Goal: Obtain resource: Download file/media

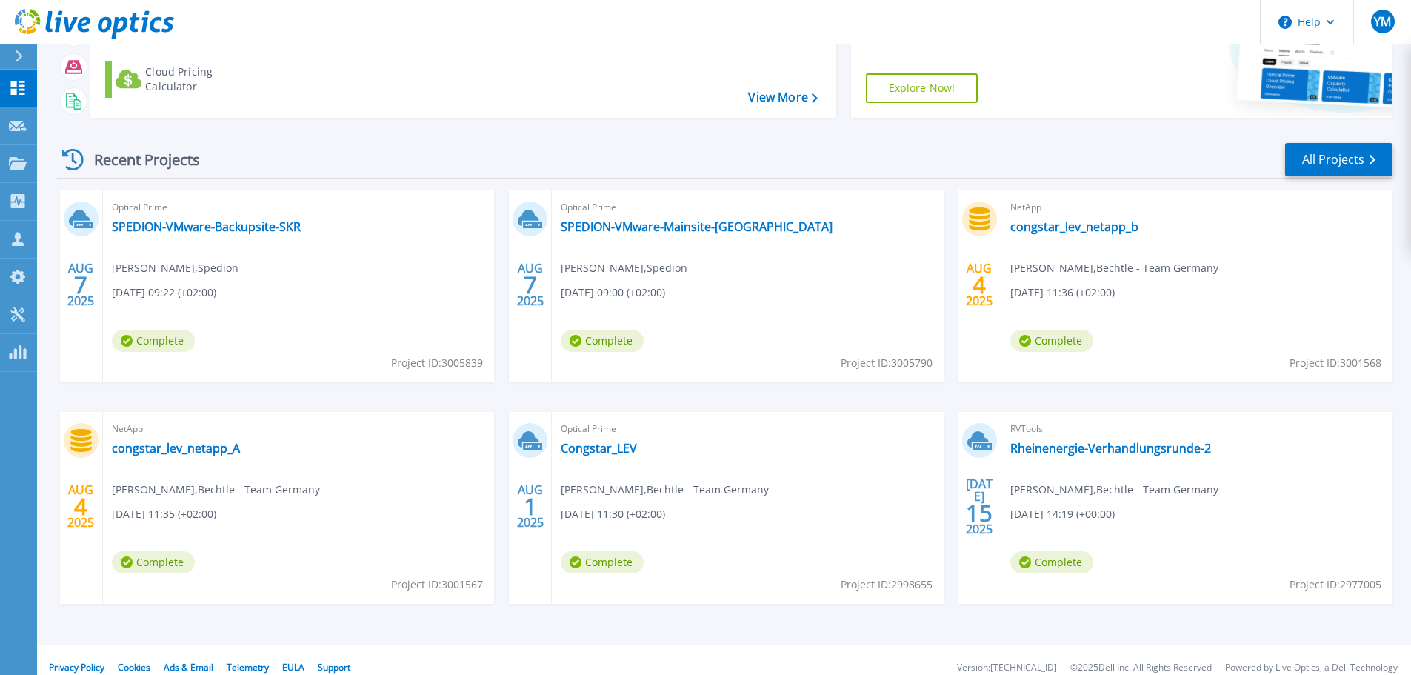
scroll to position [146, 0]
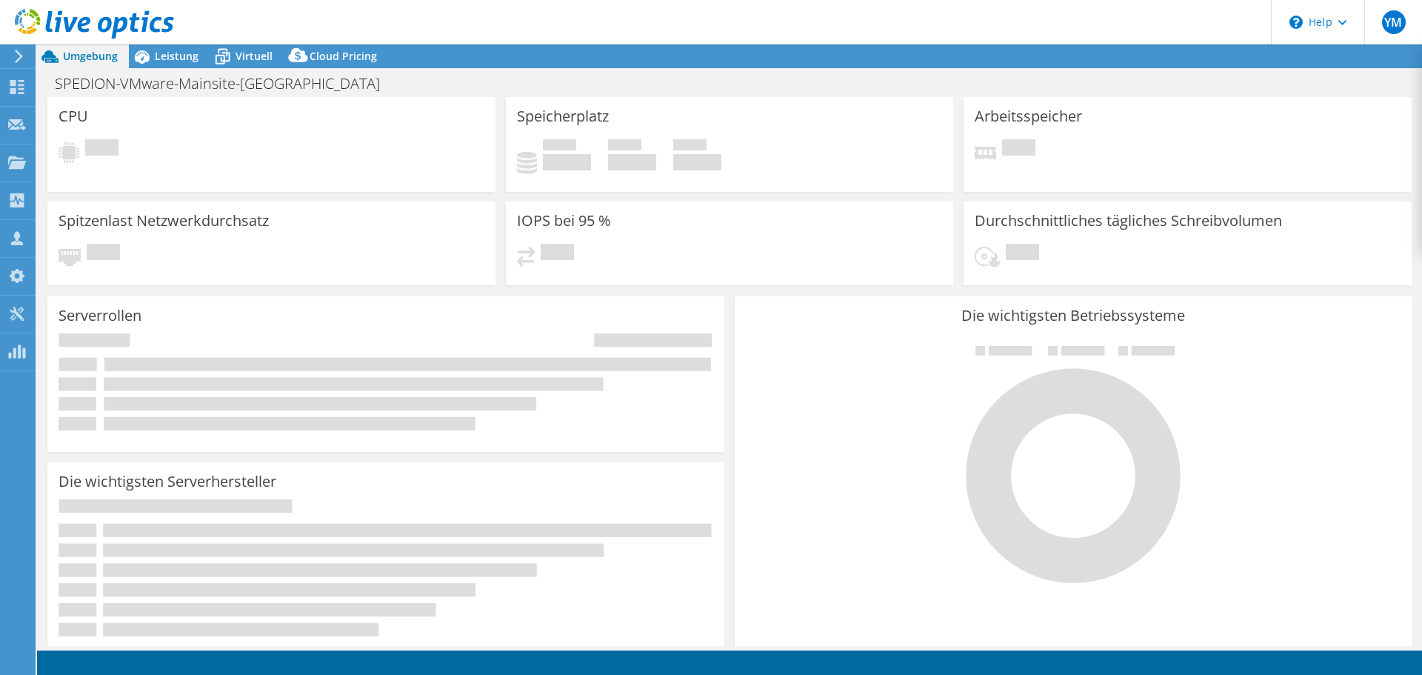
select select "USD"
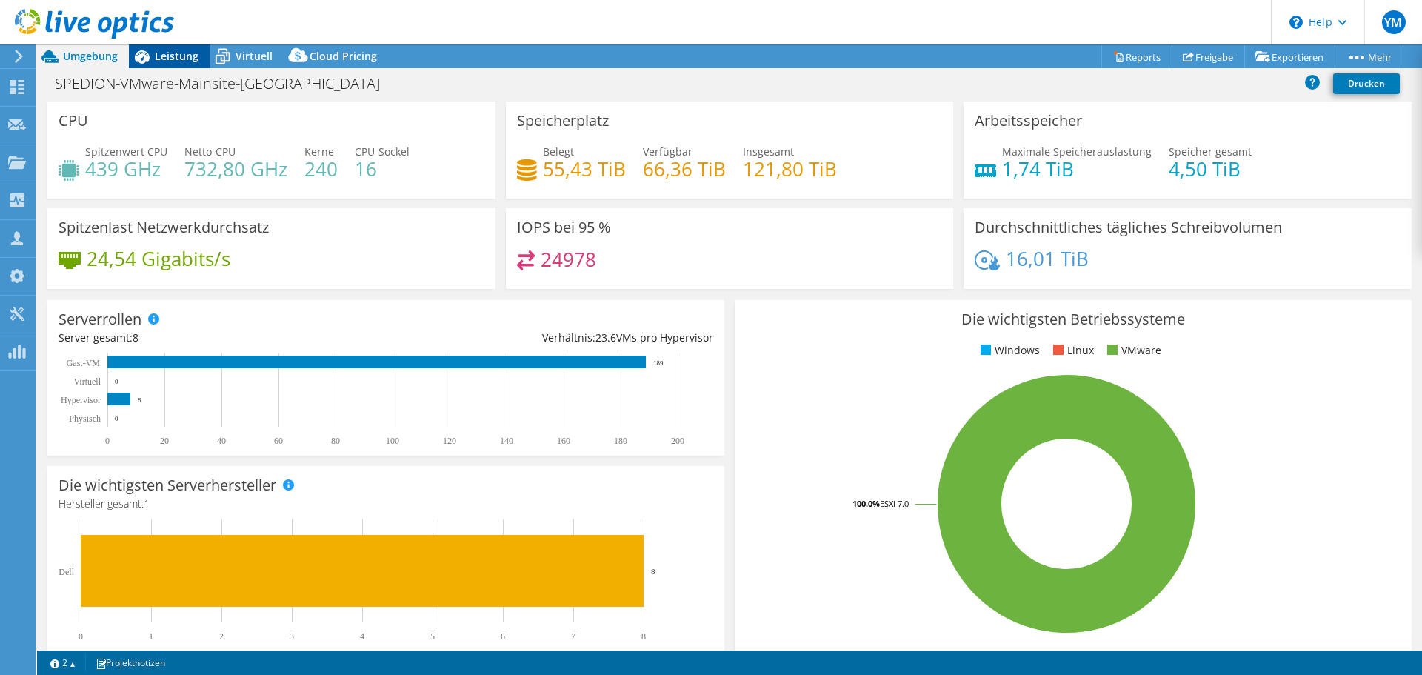
click at [180, 64] on div "Leistung" at bounding box center [169, 56] width 81 height 24
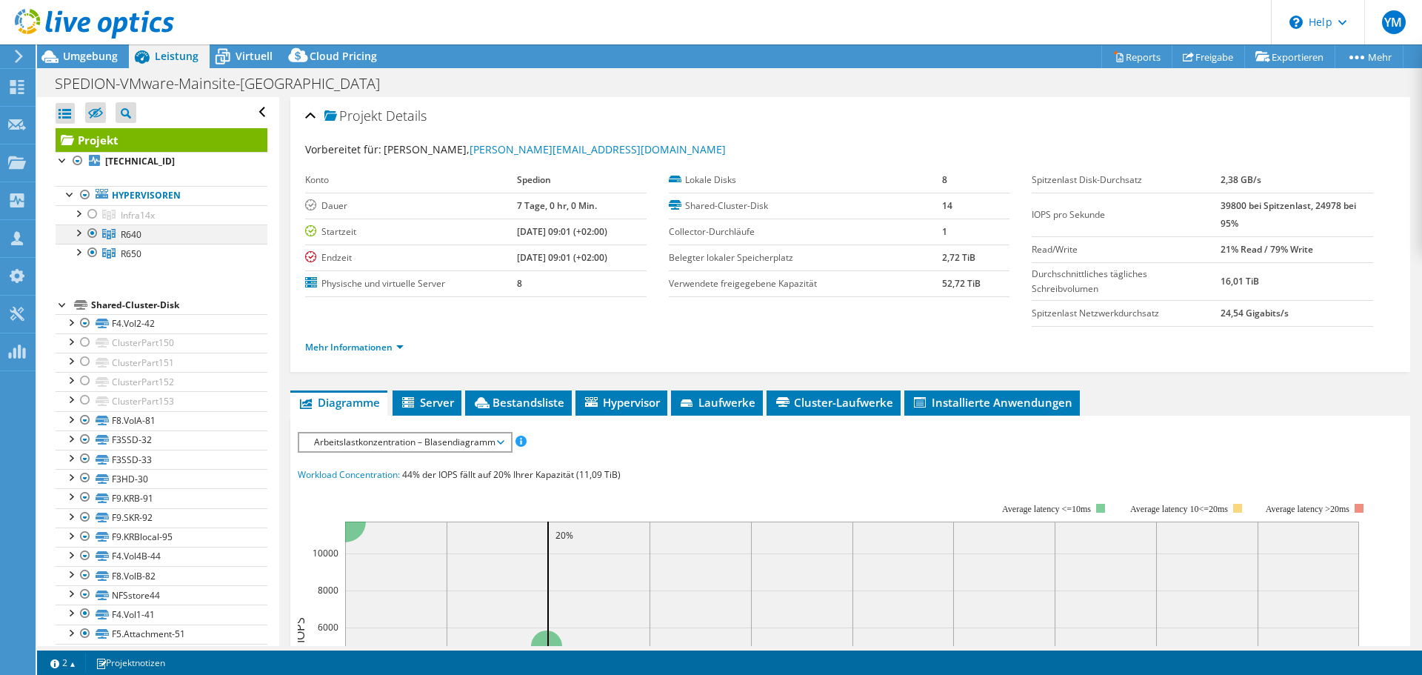
click at [76, 233] on div at bounding box center [77, 231] width 15 height 15
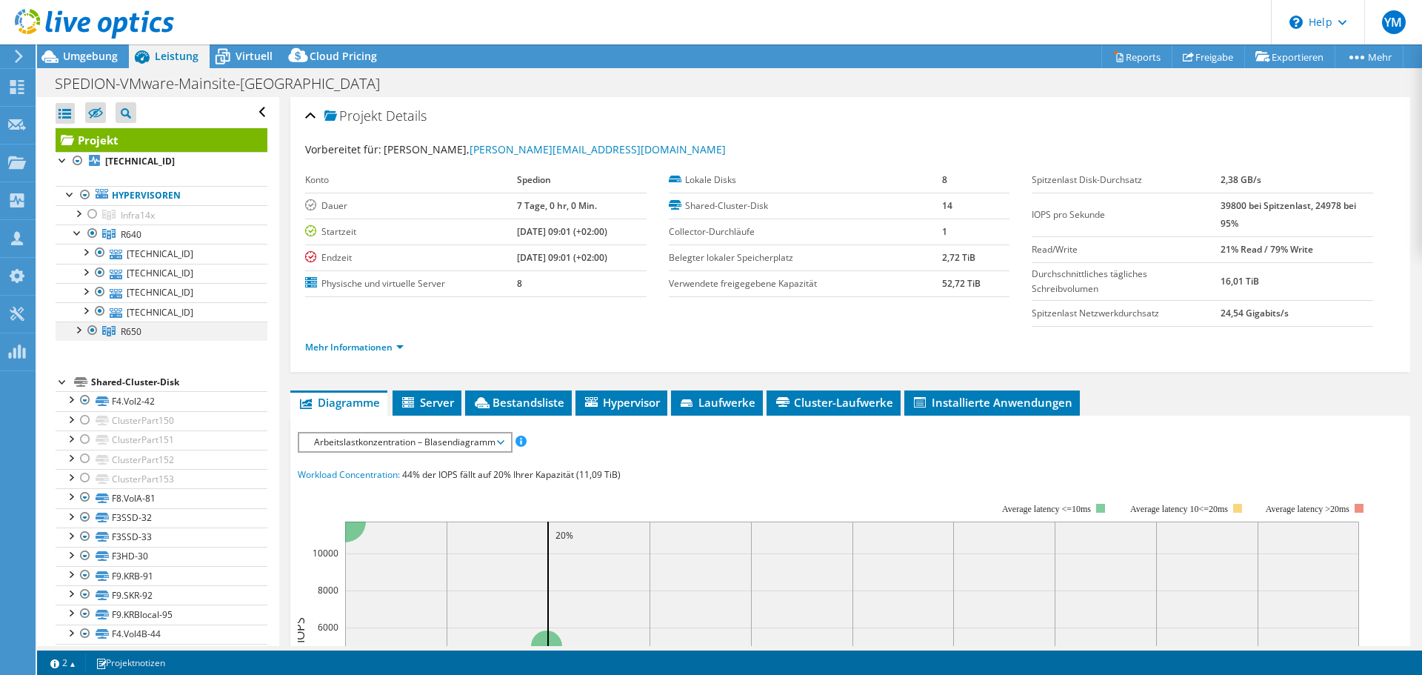
click at [76, 332] on div at bounding box center [77, 328] width 15 height 15
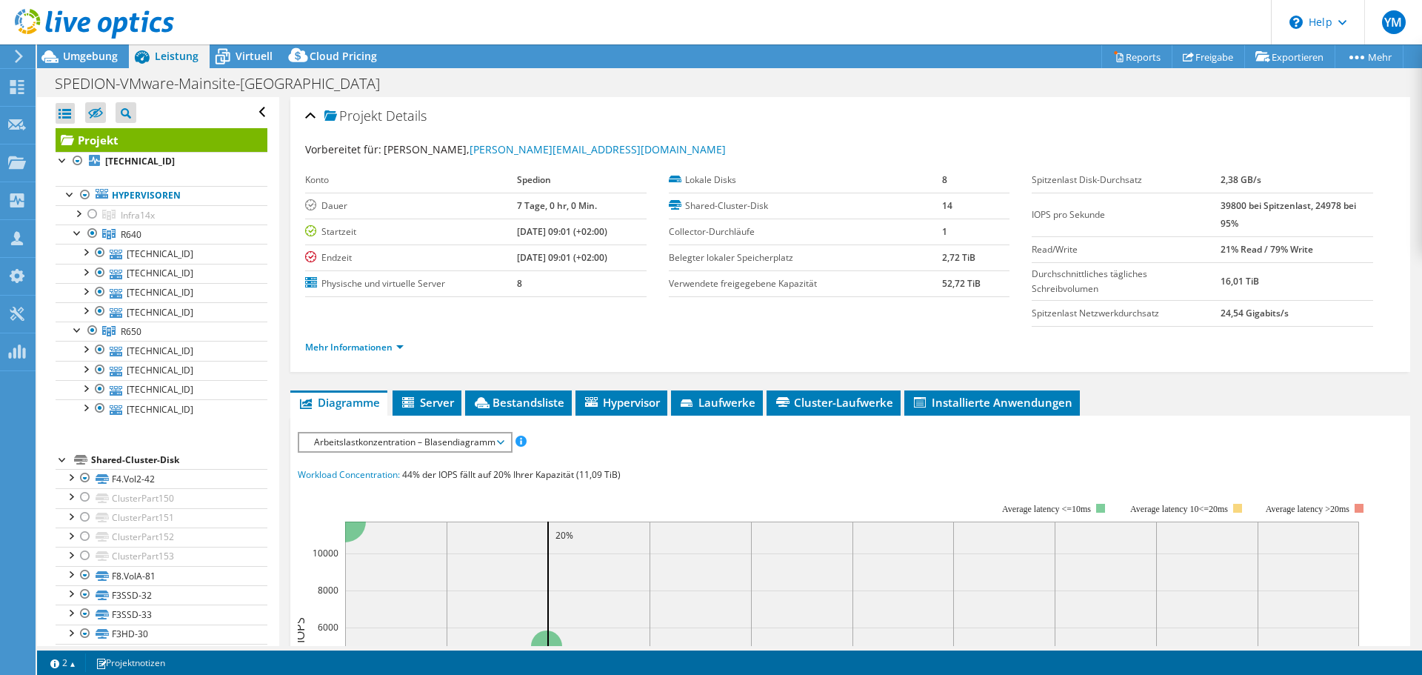
click at [214, 440] on div "Projekt [TECHNICAL_ID] Hypervisoren Infra14x" at bounding box center [162, 473] width 212 height 690
click at [83, 253] on div at bounding box center [85, 251] width 15 height 15
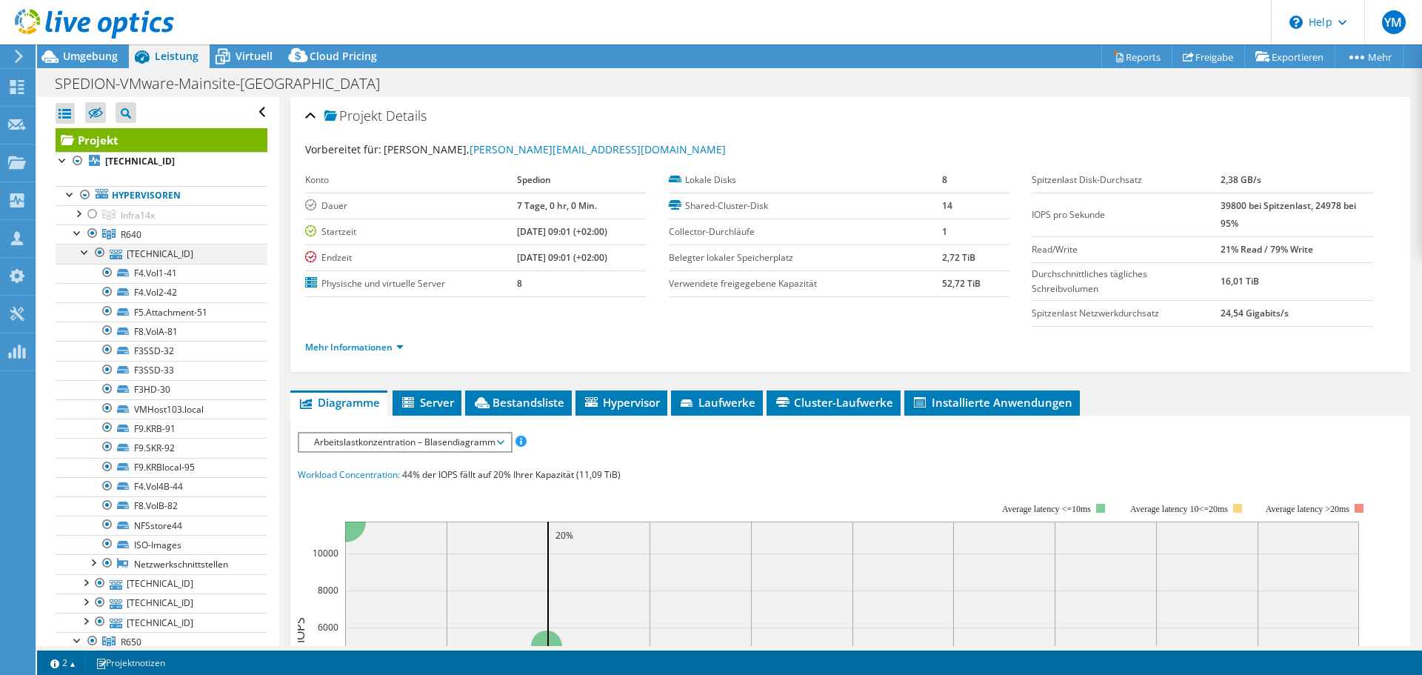
click at [83, 253] on div at bounding box center [85, 251] width 15 height 15
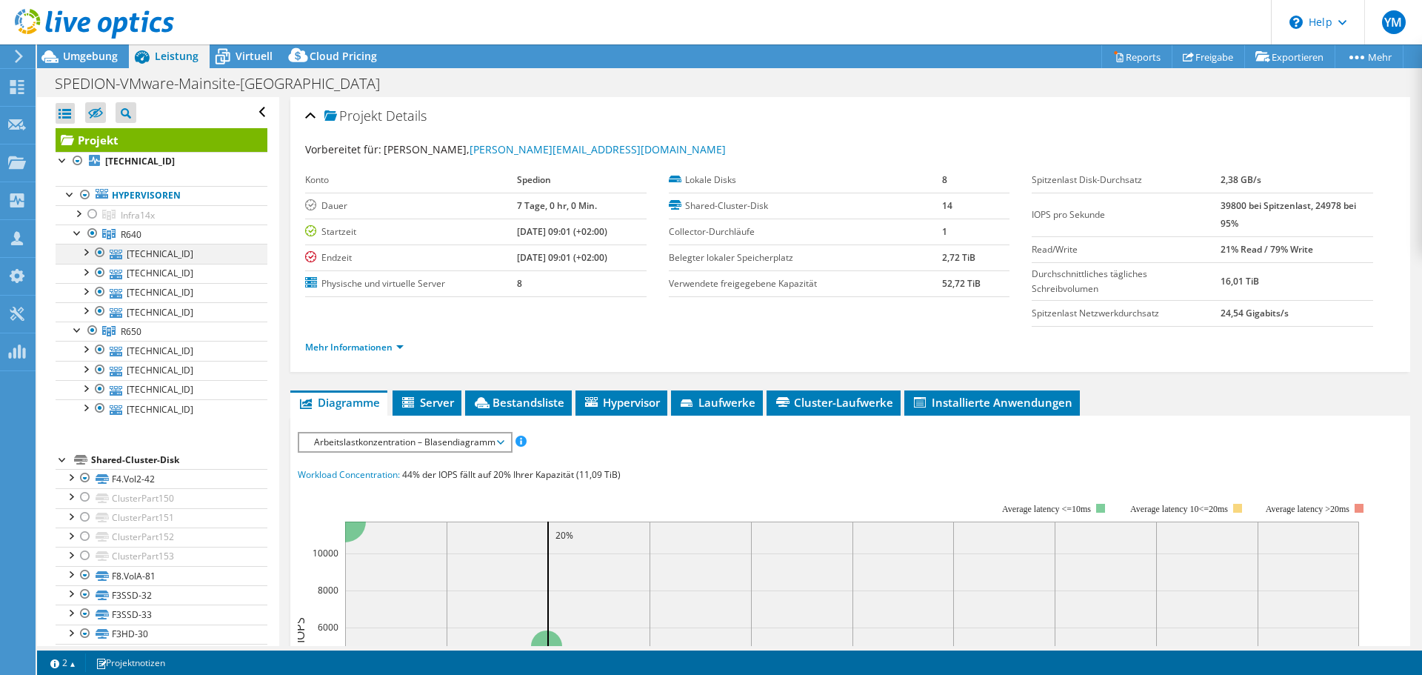
click at [90, 252] on div at bounding box center [85, 251] width 15 height 15
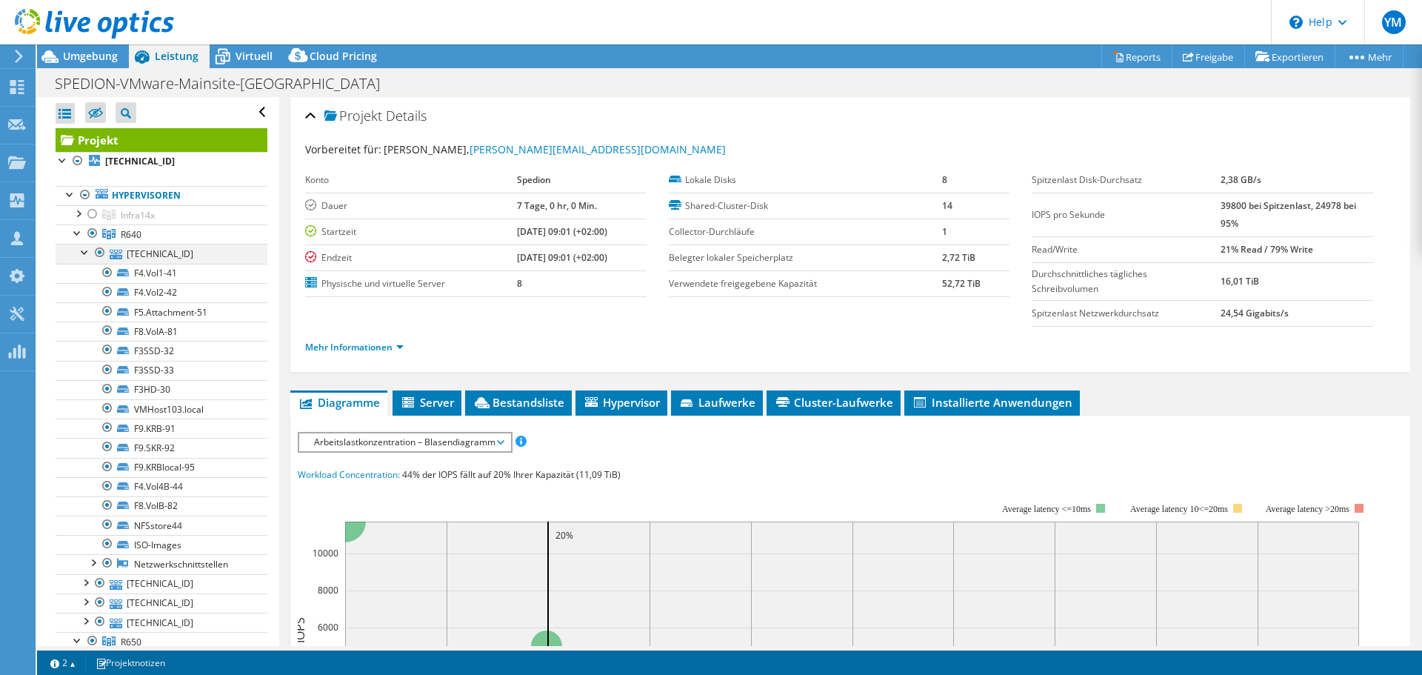
click at [90, 252] on div at bounding box center [85, 251] width 15 height 15
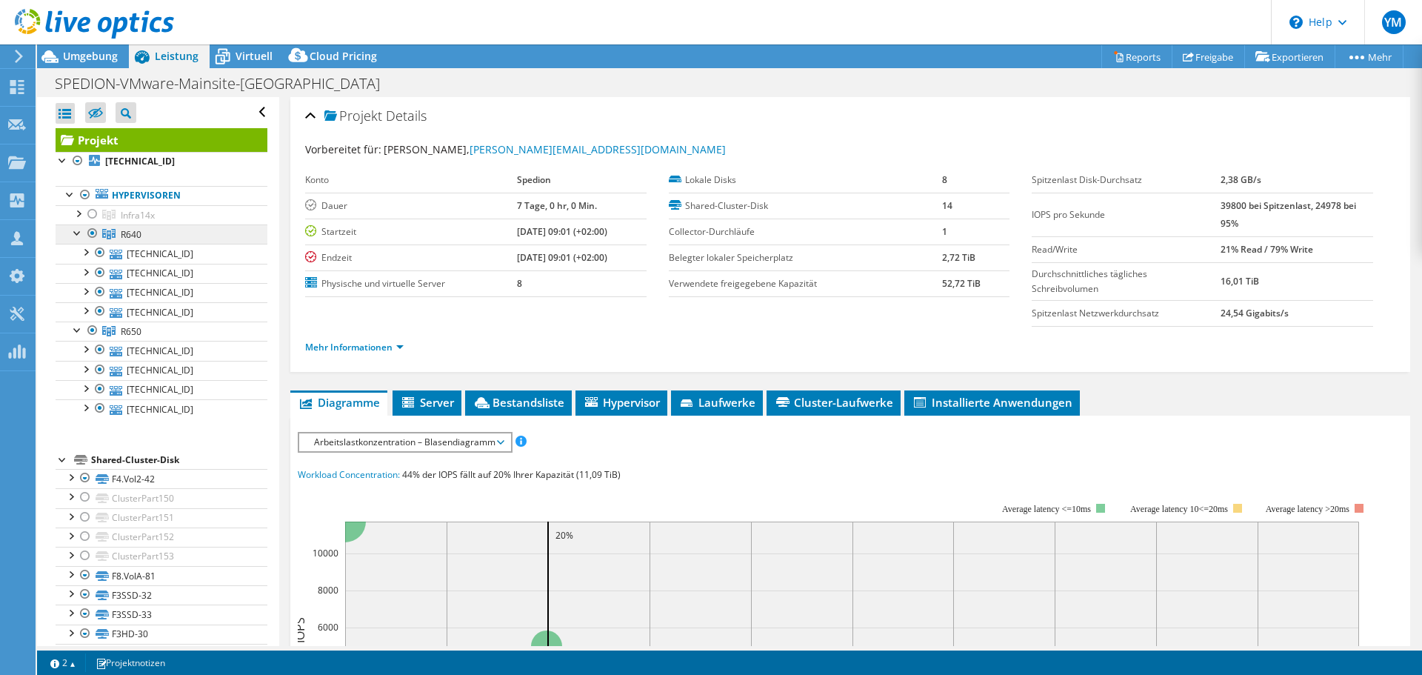
click at [153, 233] on link "R640" at bounding box center [162, 233] width 212 height 19
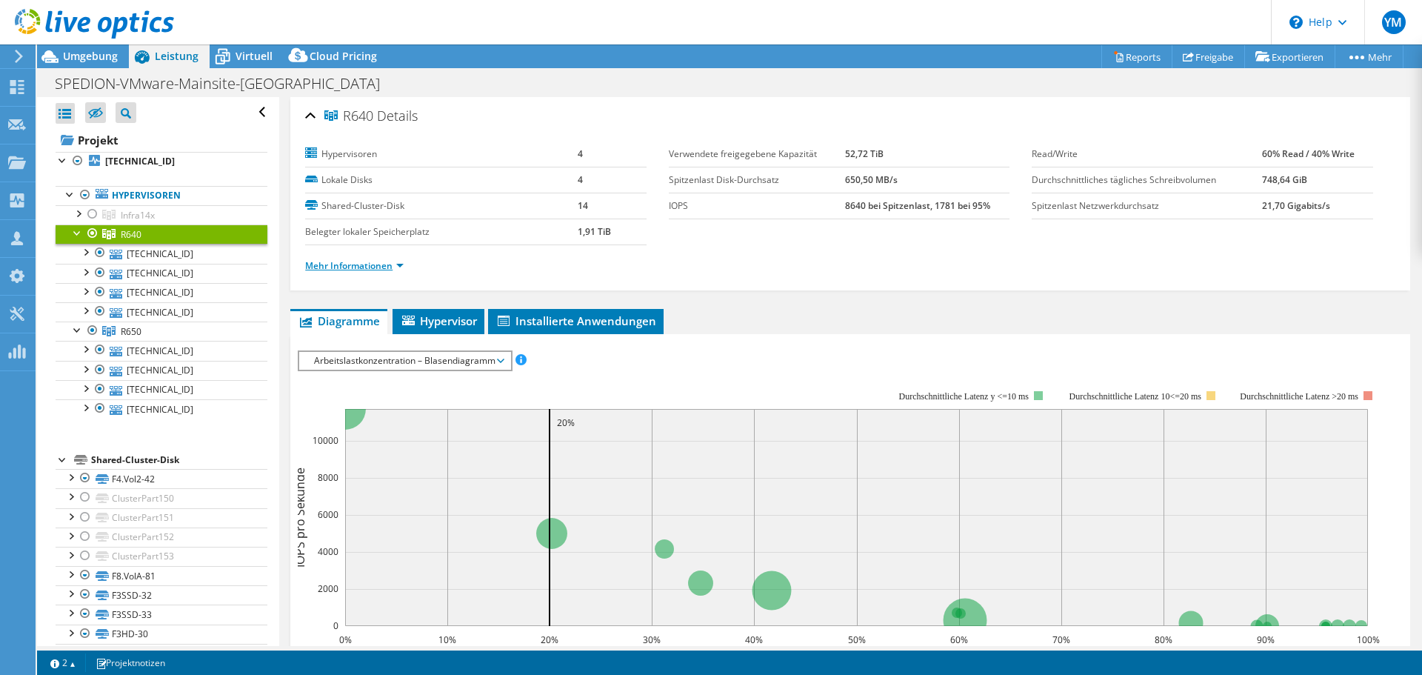
click at [323, 263] on link "Mehr Informationen" at bounding box center [354, 265] width 98 height 13
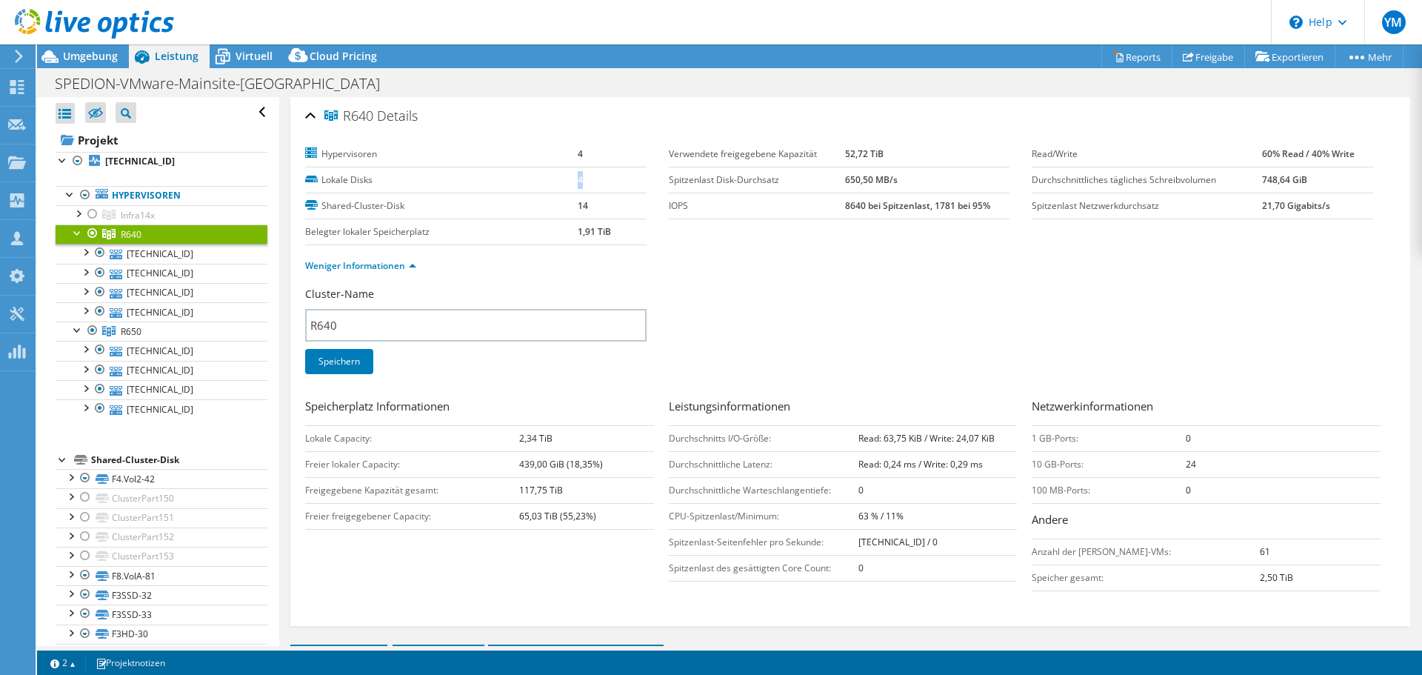
drag, startPoint x: 582, startPoint y: 177, endPoint x: 500, endPoint y: 190, distance: 83.2
click at [497, 187] on tr "Lokale Disks 4" at bounding box center [475, 180] width 341 height 26
drag, startPoint x: 581, startPoint y: 156, endPoint x: 565, endPoint y: 161, distance: 17.1
click at [567, 158] on tr "Hypervisoren 4" at bounding box center [475, 154] width 341 height 26
drag, startPoint x: 587, startPoint y: 185, endPoint x: 544, endPoint y: 196, distance: 44.2
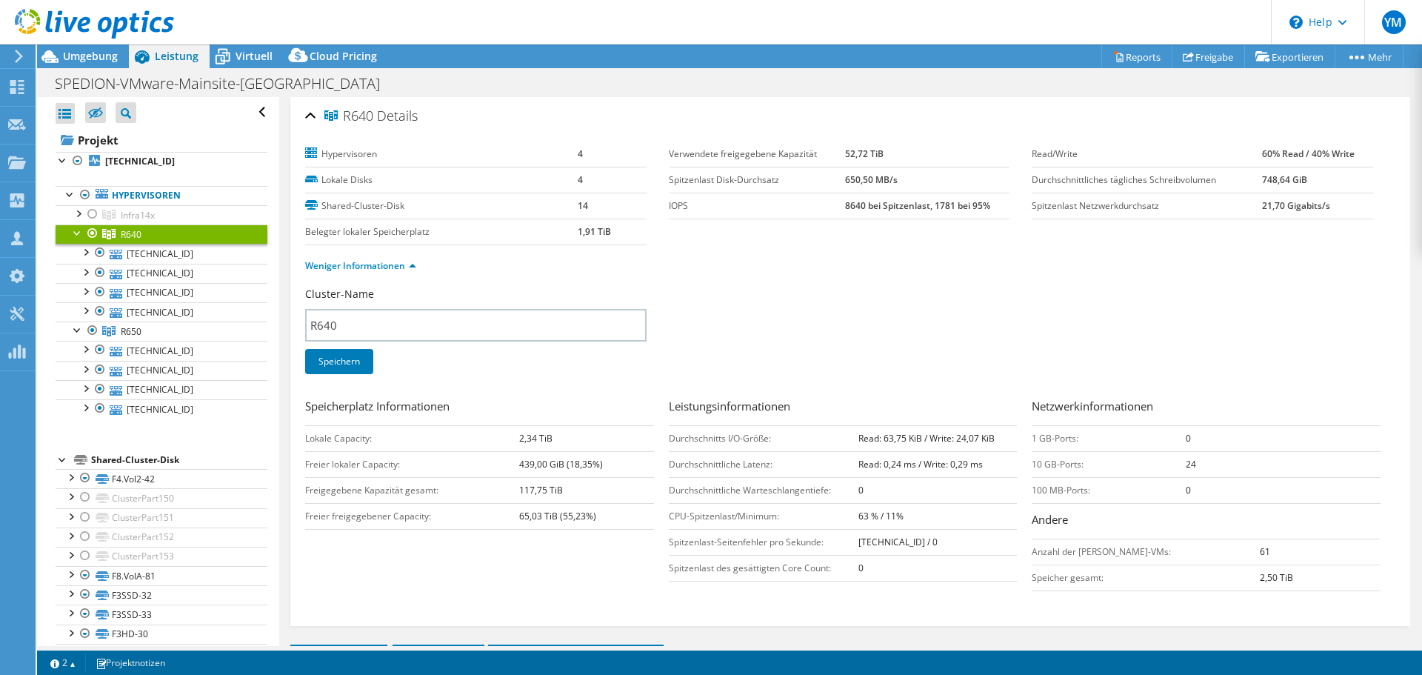
click at [569, 189] on tr "Lokale Disks 4" at bounding box center [475, 180] width 341 height 26
click at [911, 314] on div "Cluster-Name R640 Speichern" at bounding box center [850, 340] width 1090 height 106
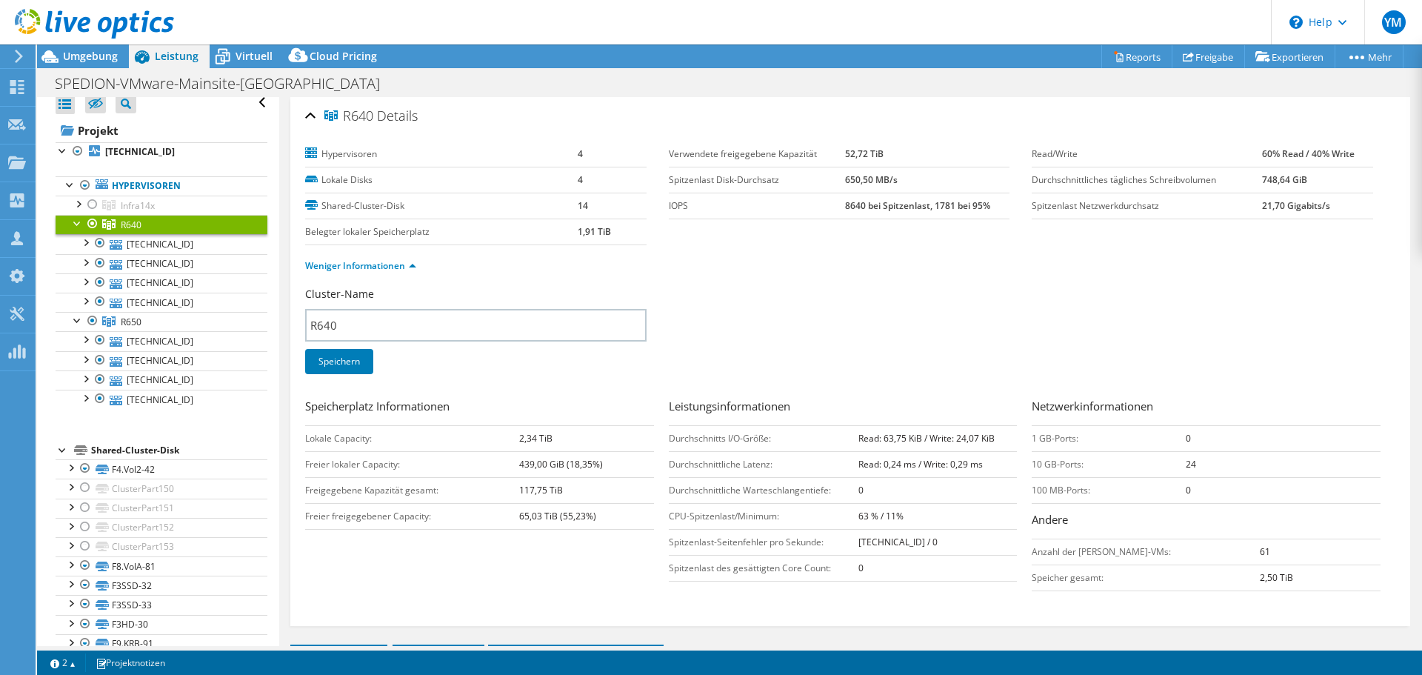
scroll to position [10, 0]
click at [210, 249] on link "[TECHNICAL_ID]" at bounding box center [162, 242] width 212 height 19
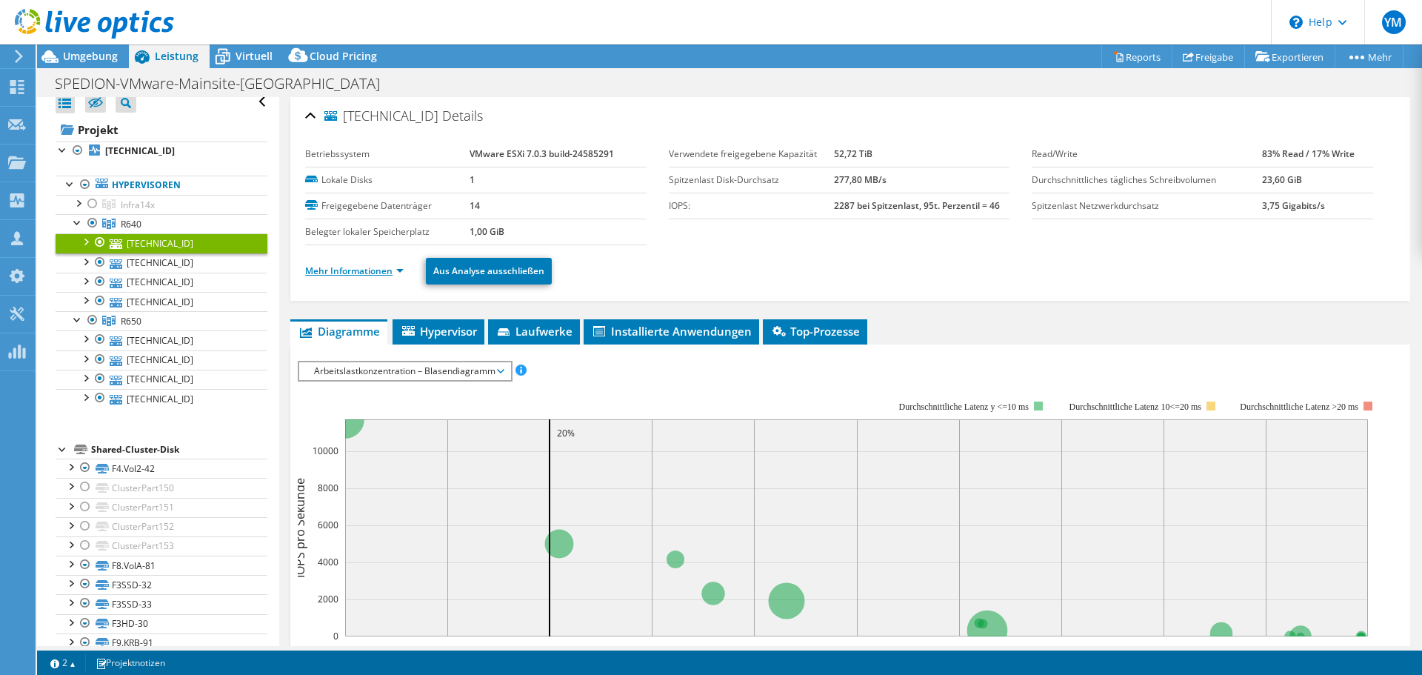
click at [375, 267] on link "Mehr Informationen" at bounding box center [354, 270] width 98 height 13
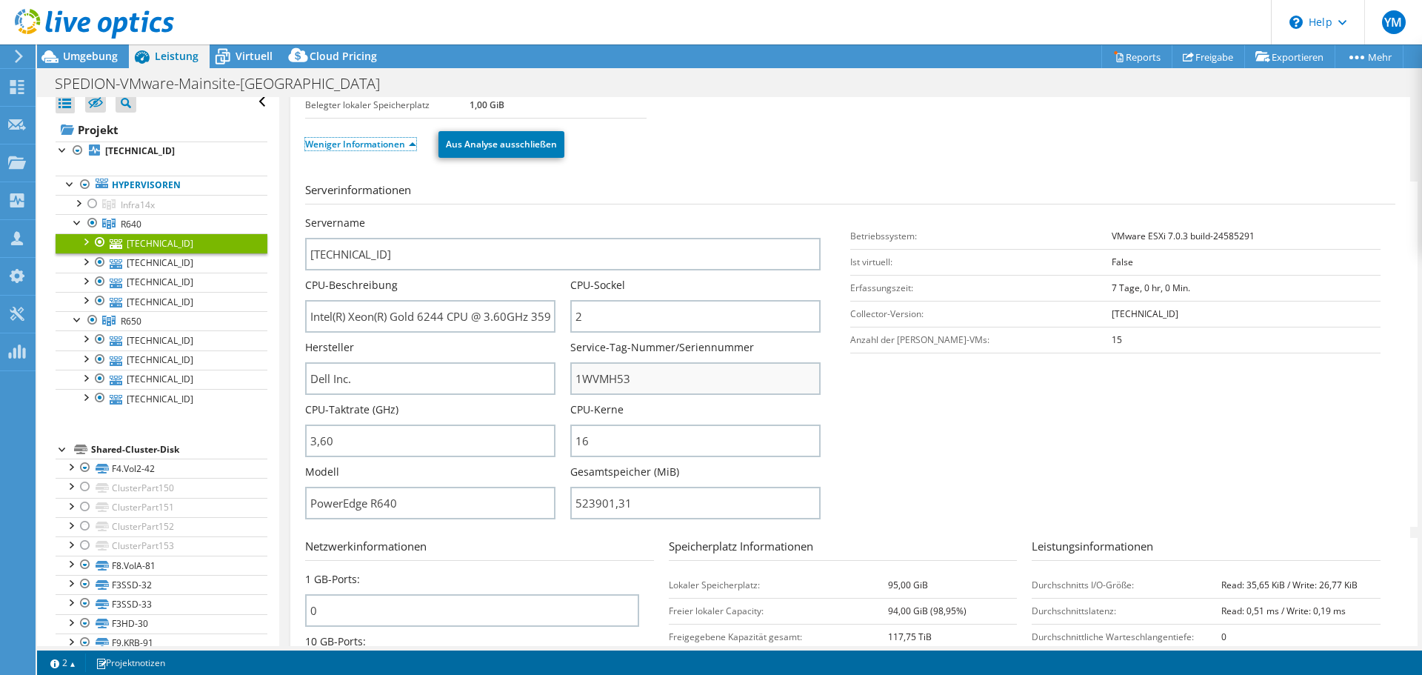
scroll to position [148, 0]
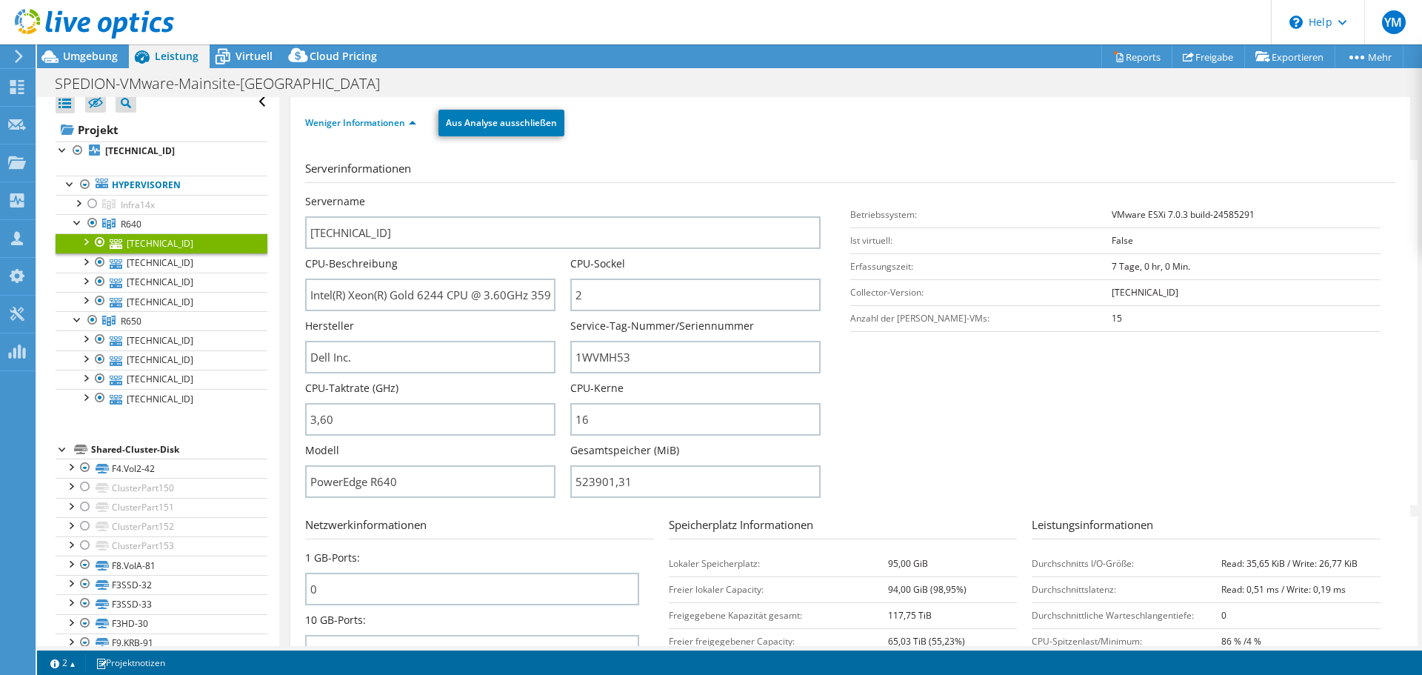
click at [950, 434] on section "Serverinformationen Servername [TECHNICAL_ID] CPU-Beschreibung Intel(R) Xeon(R)…" at bounding box center [854, 332] width 1098 height 345
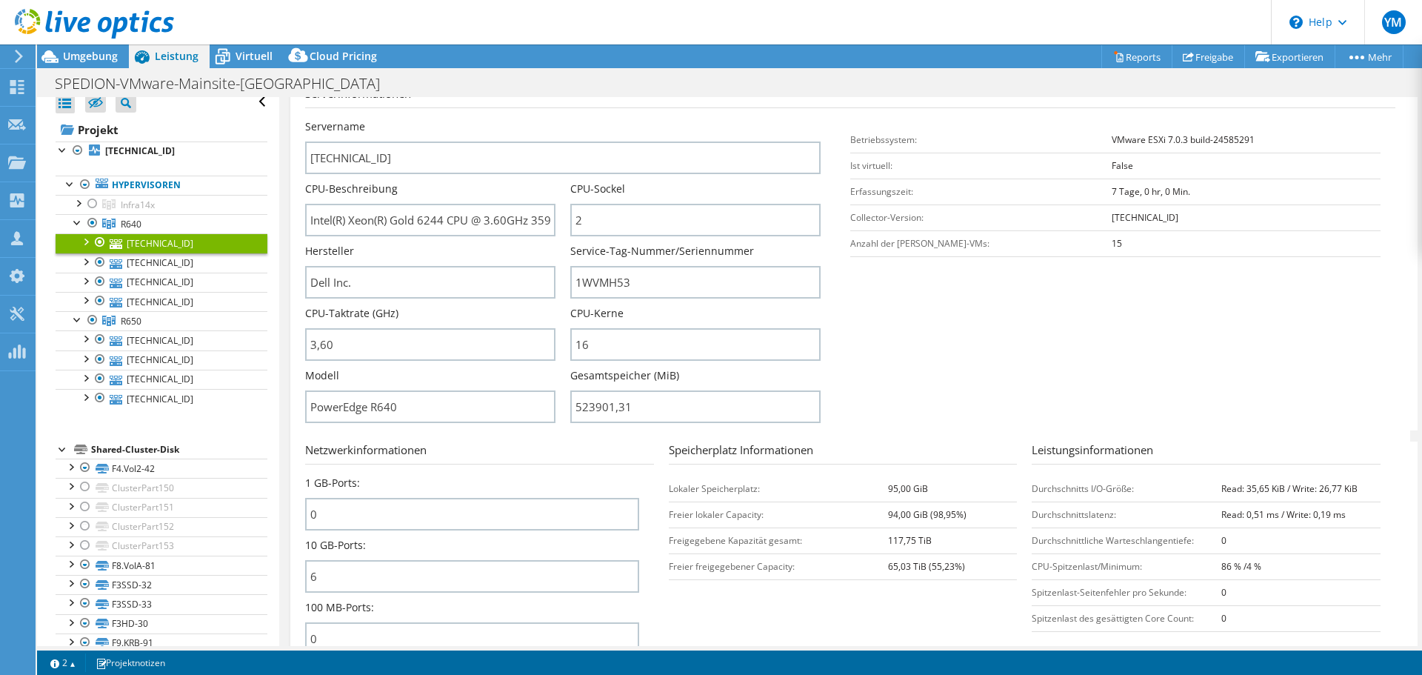
scroll to position [222, 0]
click at [218, 266] on link "[TECHNICAL_ID]" at bounding box center [162, 262] width 212 height 19
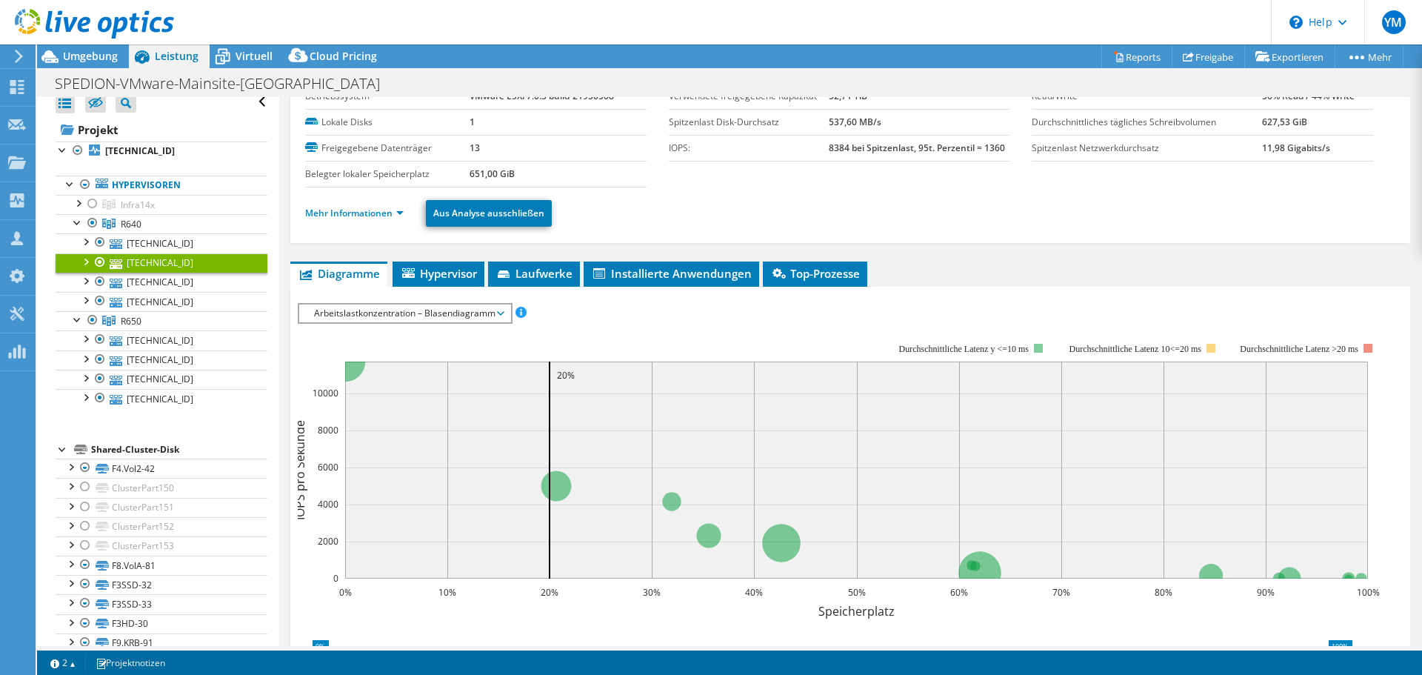
scroll to position [0, 0]
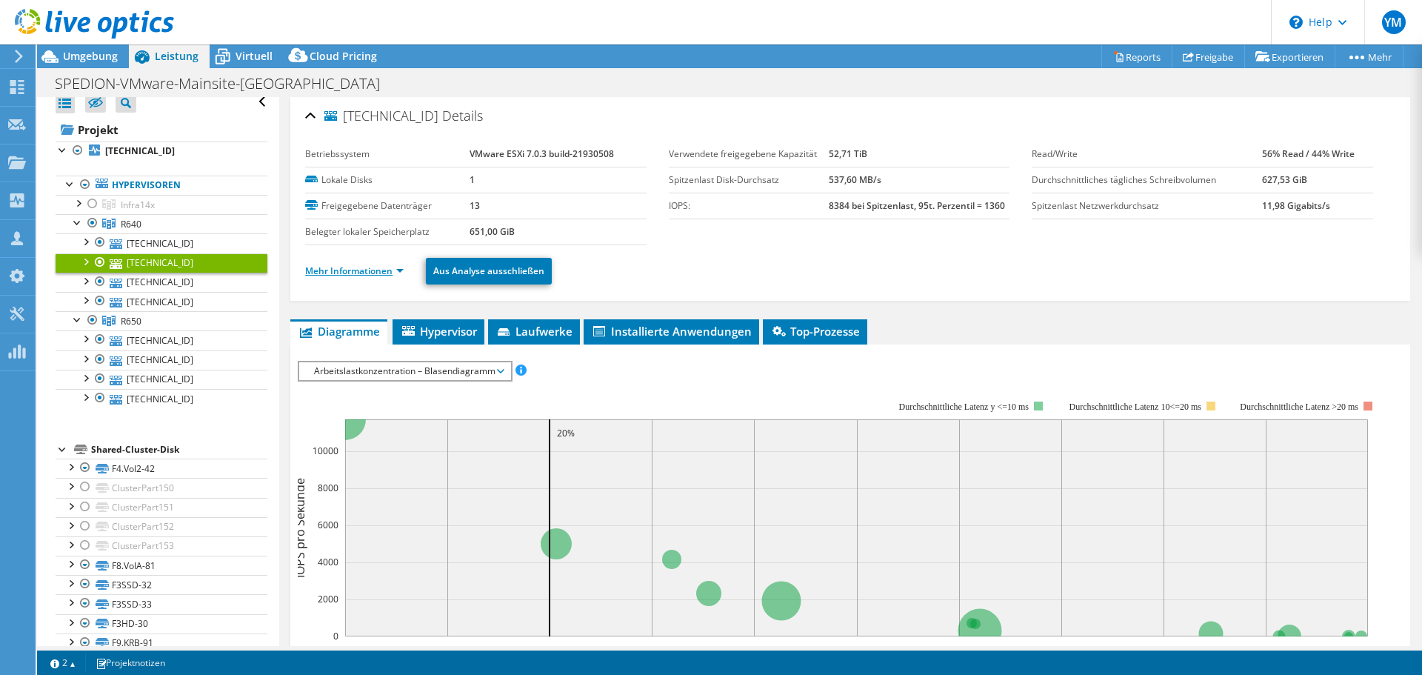
click at [375, 271] on link "Mehr Informationen" at bounding box center [354, 270] width 98 height 13
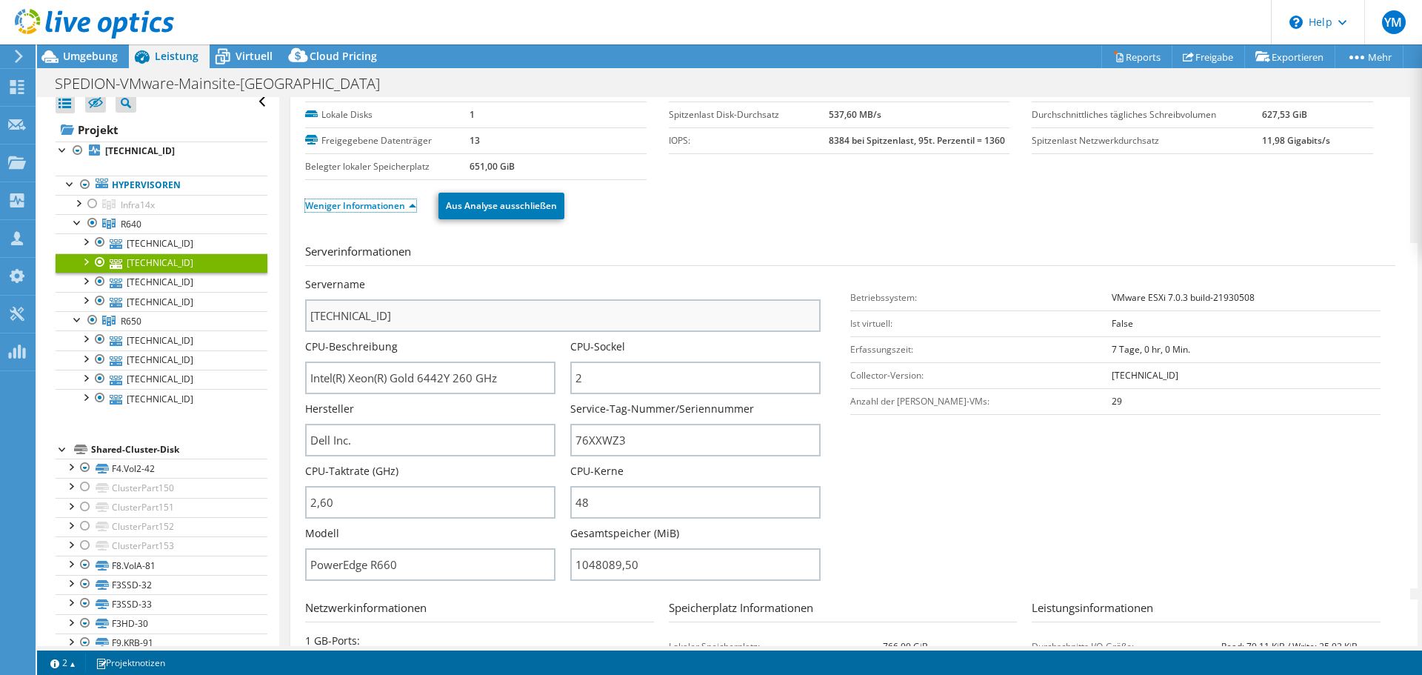
scroll to position [148, 0]
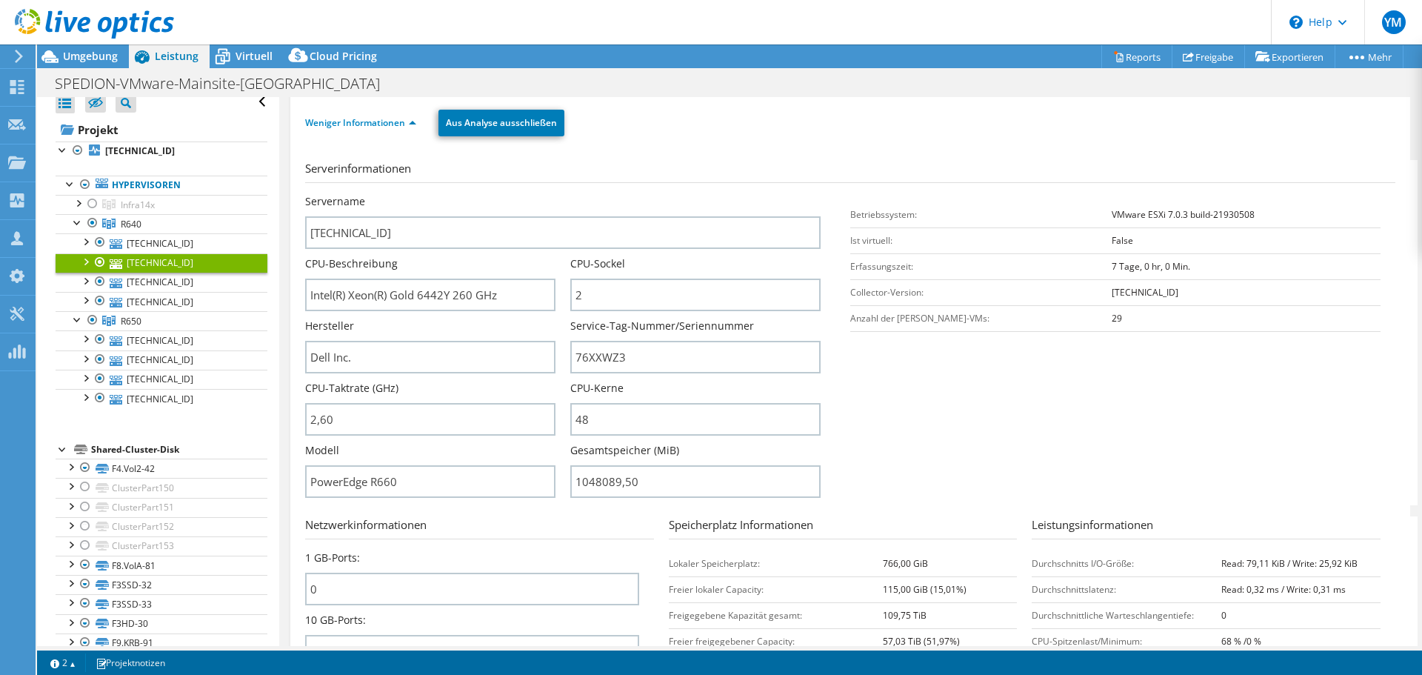
click at [946, 465] on section "Serverinformationen Servername [TECHNICAL_ID] CPU-Beschreibung Intel(R) Xeon(R)…" at bounding box center [854, 332] width 1098 height 345
click at [147, 239] on link "[TECHNICAL_ID]" at bounding box center [162, 242] width 212 height 19
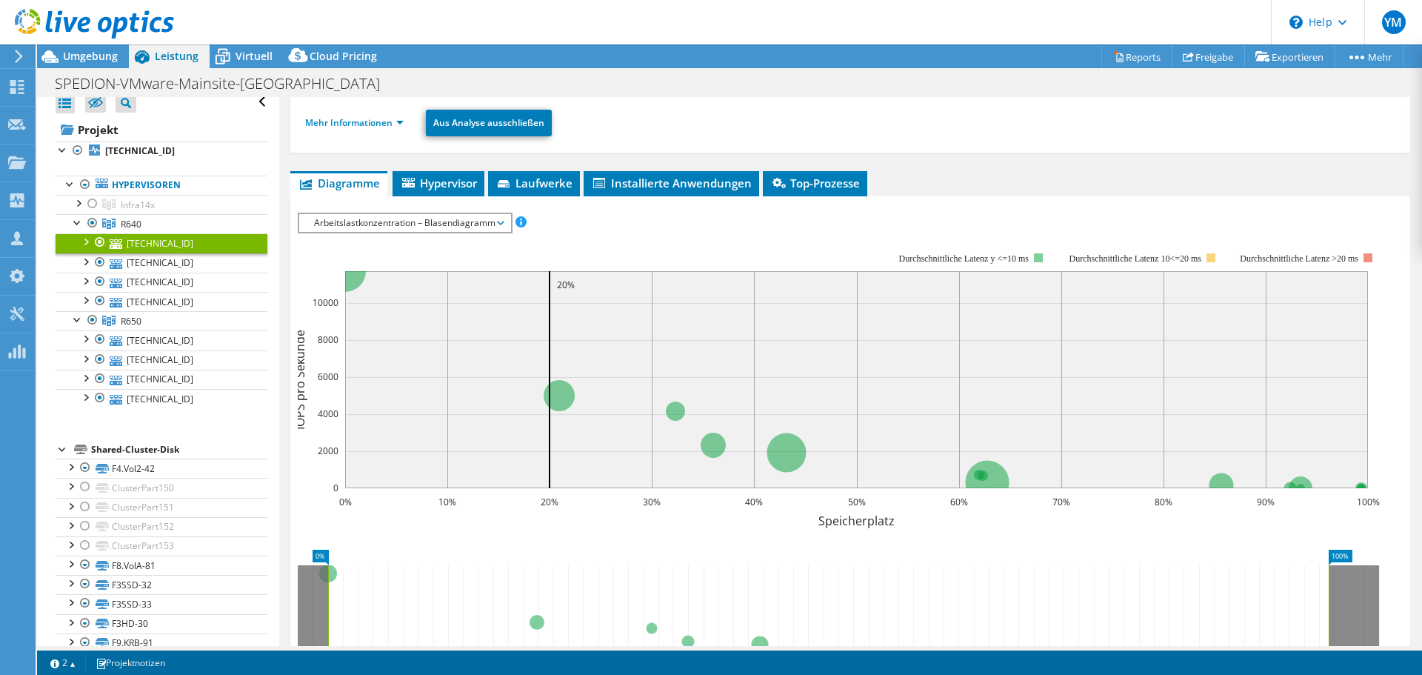
scroll to position [0, 0]
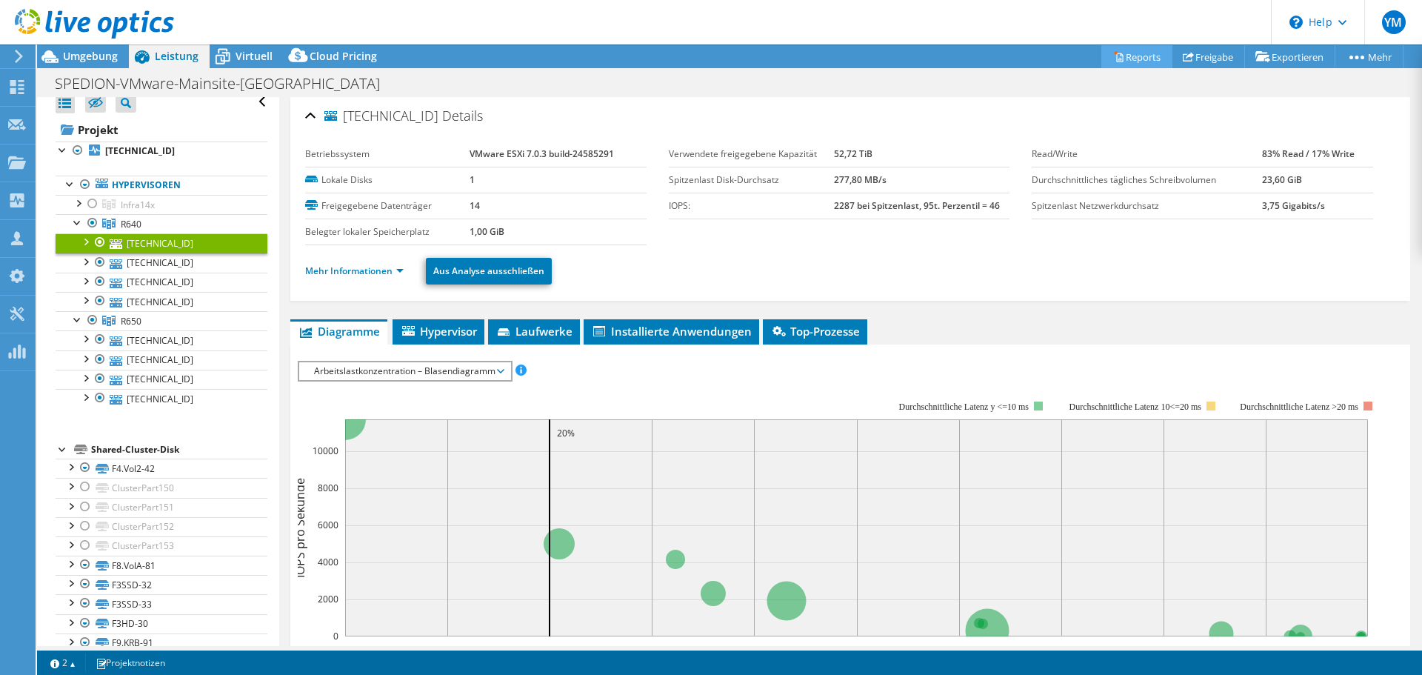
click at [1135, 59] on link "Reports" at bounding box center [1136, 56] width 71 height 23
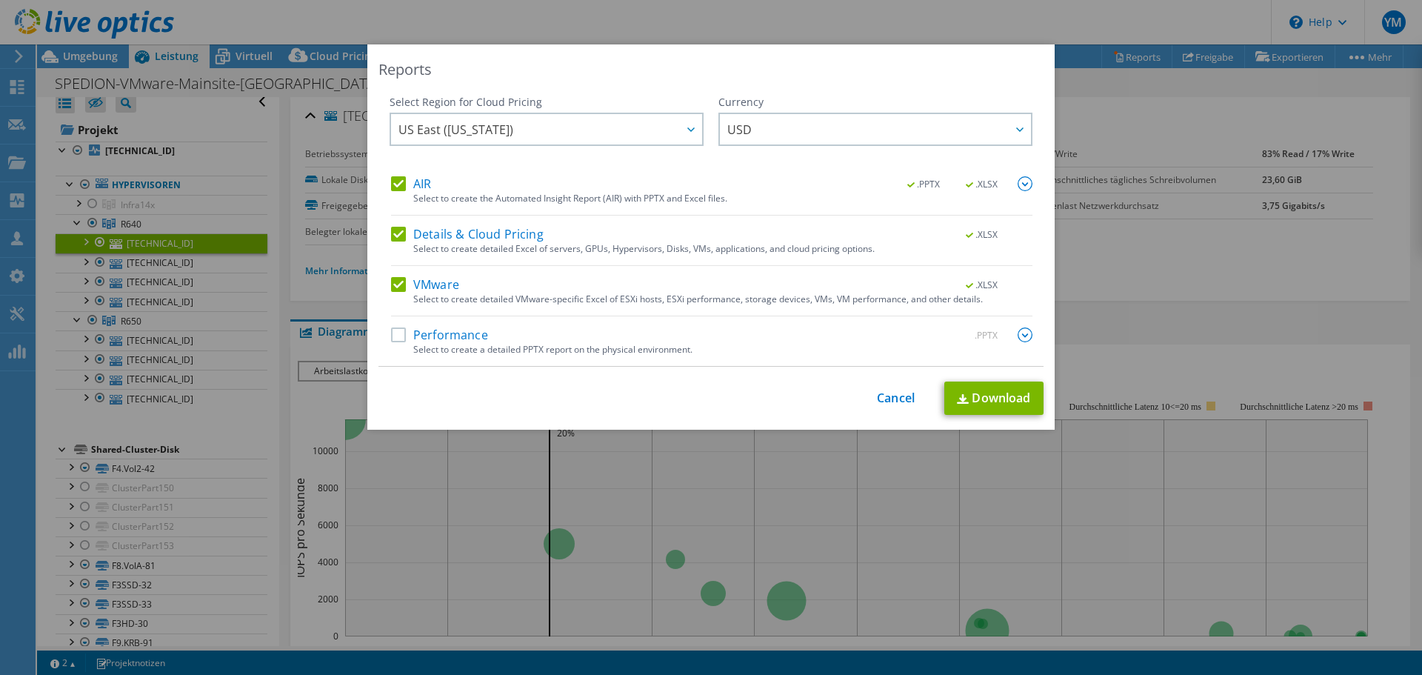
click at [391, 249] on div "Details & Cloud Pricing .XLSX Select to create detailed Excel of servers, GPUs,…" at bounding box center [711, 246] width 641 height 39
click at [393, 237] on label "Details & Cloud Pricing" at bounding box center [467, 234] width 153 height 15
click at [0, 0] on input "Details & Cloud Pricing" at bounding box center [0, 0] width 0 height 0
click at [397, 286] on label "VMware" at bounding box center [425, 284] width 68 height 15
click at [0, 0] on input "VMware" at bounding box center [0, 0] width 0 height 0
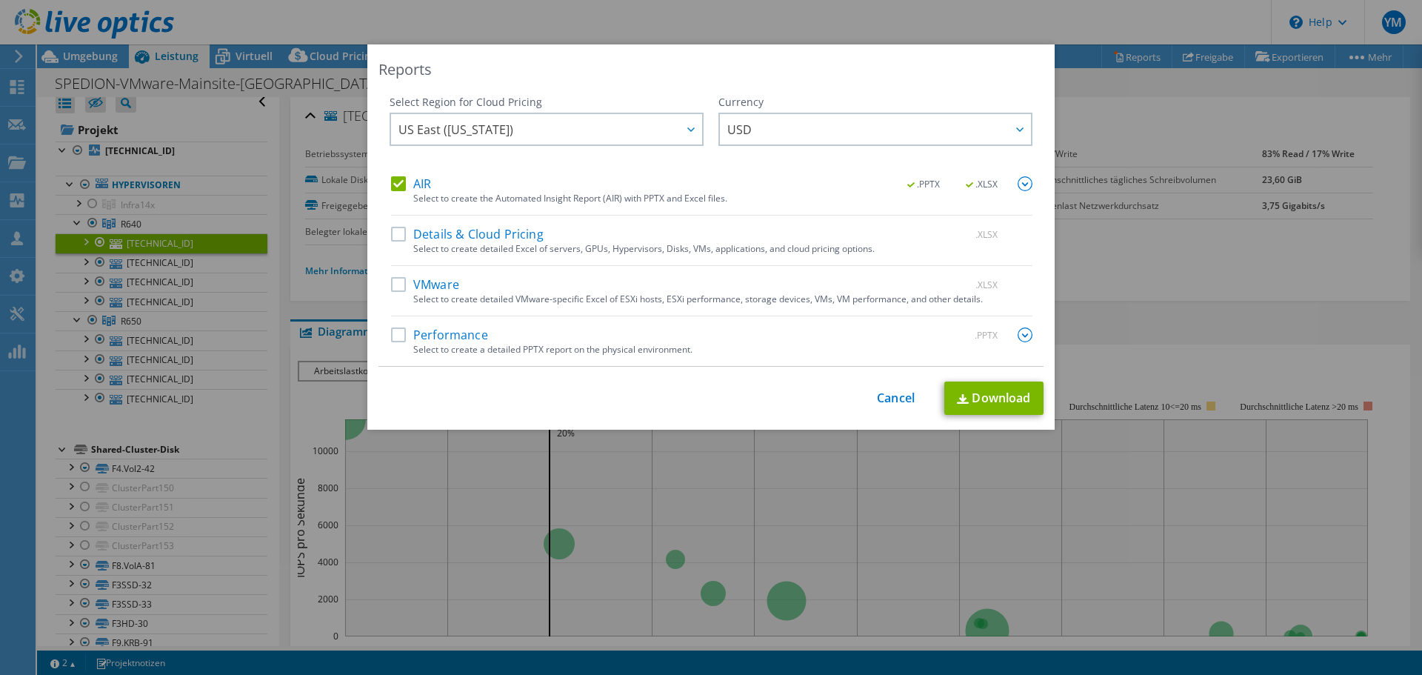
click at [395, 184] on label "AIR" at bounding box center [411, 183] width 40 height 15
click at [0, 0] on input "AIR" at bounding box center [0, 0] width 0 height 0
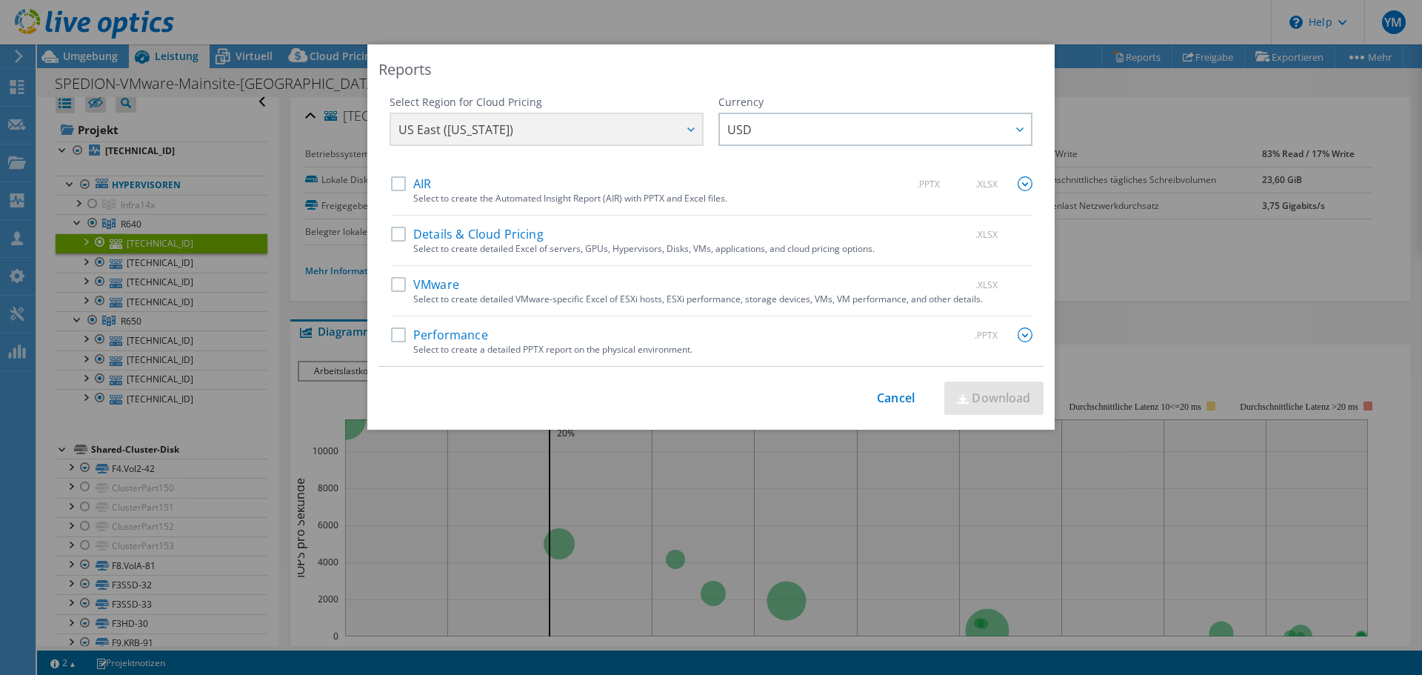
click at [403, 235] on label "Details & Cloud Pricing" at bounding box center [467, 234] width 153 height 15
click at [0, 0] on input "Details & Cloud Pricing" at bounding box center [0, 0] width 0 height 0
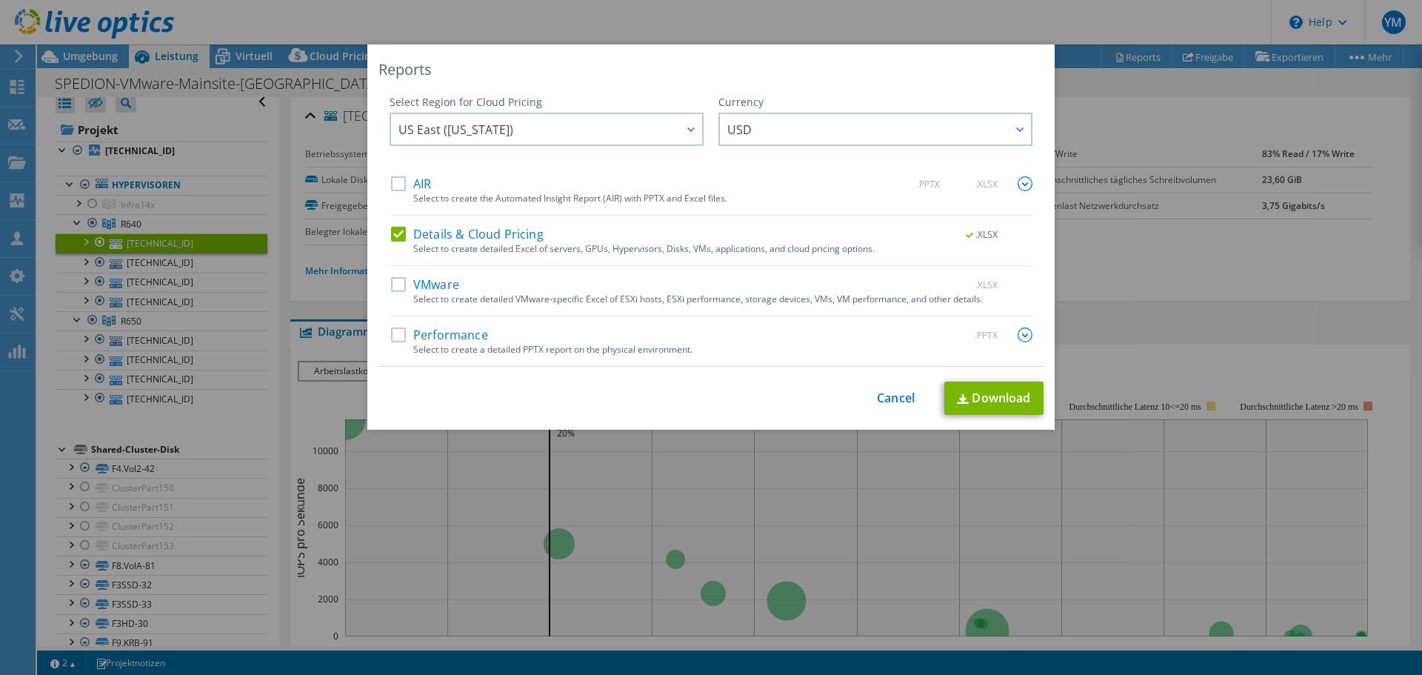
click at [391, 281] on label "VMware" at bounding box center [425, 284] width 68 height 15
click at [0, 0] on input "VMware" at bounding box center [0, 0] width 0 height 0
click at [401, 227] on label "Details & Cloud Pricing" at bounding box center [467, 234] width 153 height 15
click at [0, 0] on input "Details & Cloud Pricing" at bounding box center [0, 0] width 0 height 0
click at [1000, 413] on link "Download" at bounding box center [993, 397] width 99 height 33
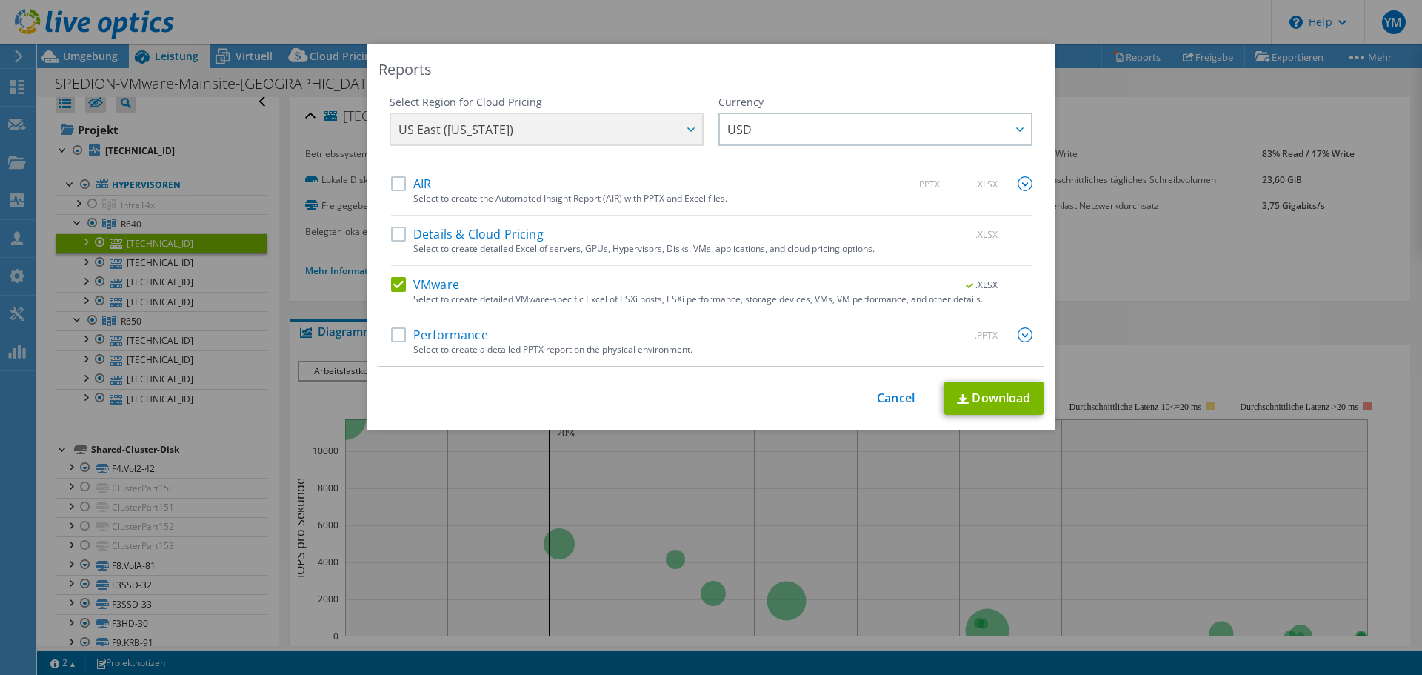
click at [278, 133] on div "Reports Select Region for Cloud Pricing Asia Pacific ([GEOGRAPHIC_DATA]) [GEOGR…" at bounding box center [711, 337] width 1422 height 586
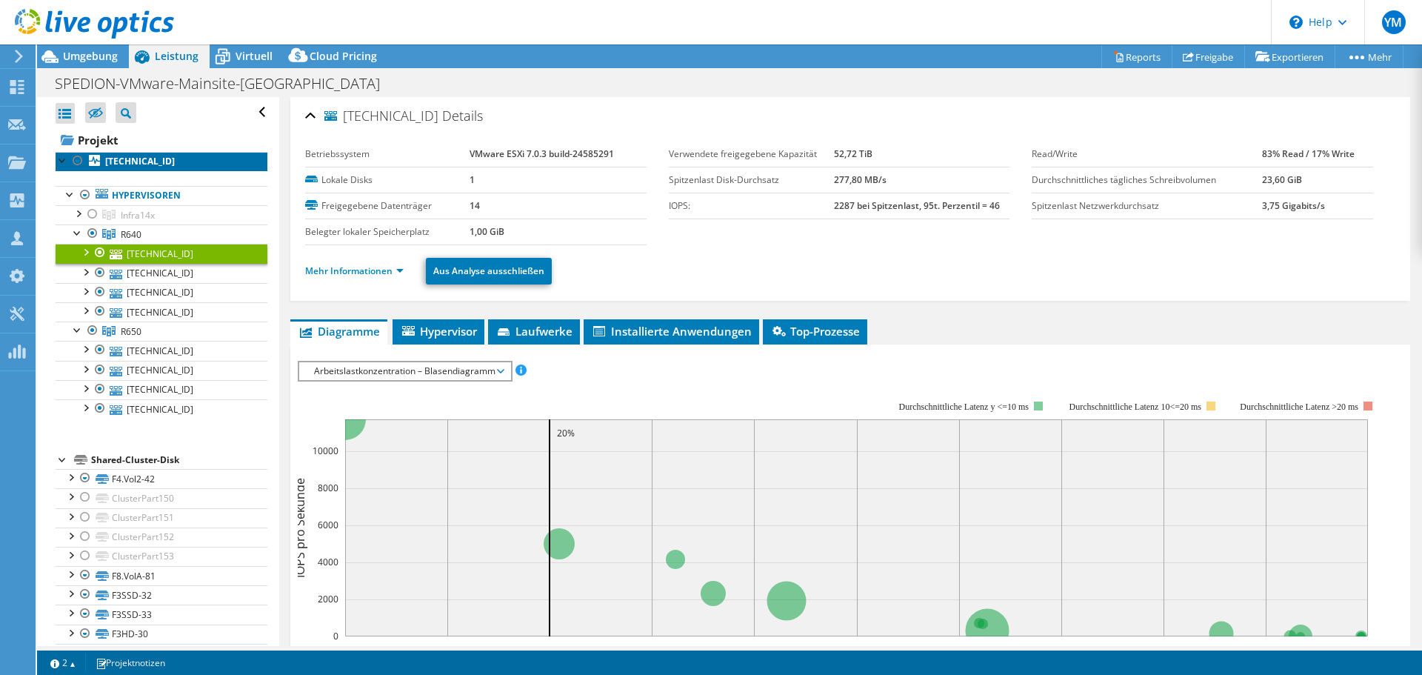
click at [136, 167] on b "[TECHNICAL_ID]" at bounding box center [140, 161] width 70 height 13
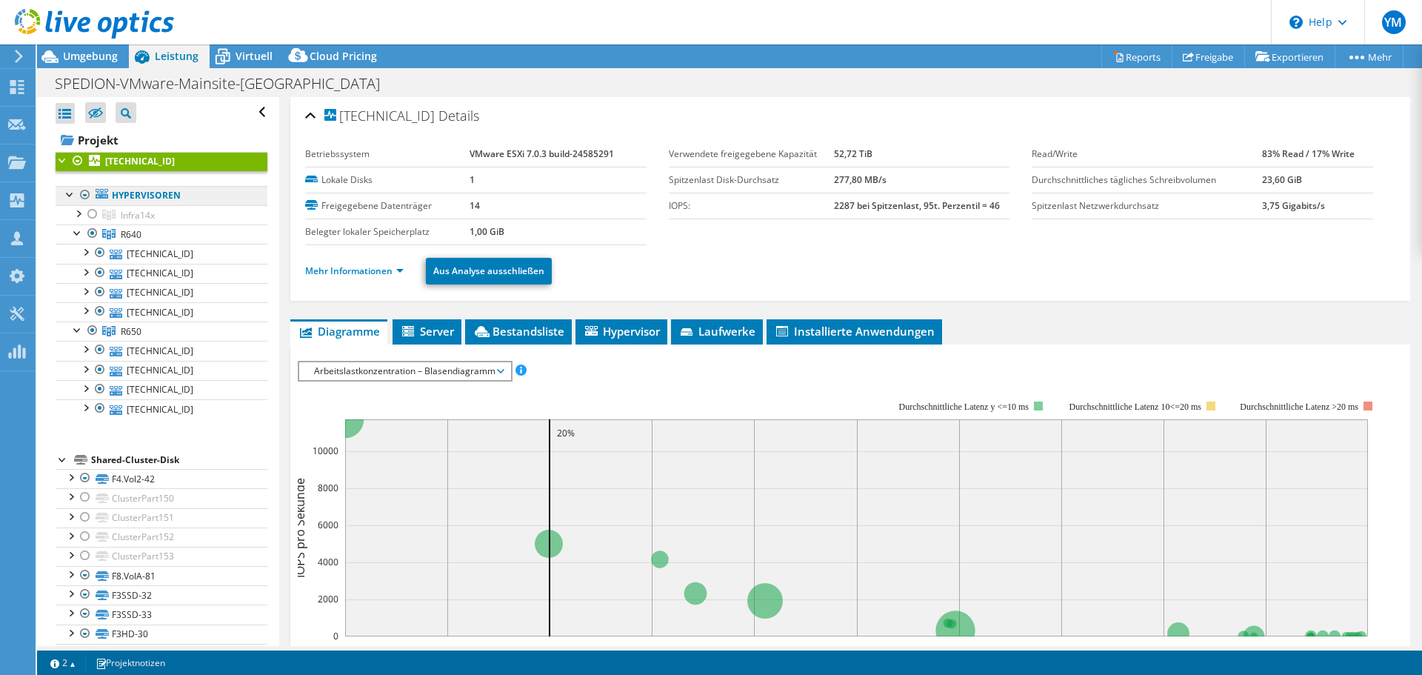
click at [130, 194] on link "Hypervisoren" at bounding box center [162, 195] width 212 height 19
click at [171, 195] on link "Hypervisoren" at bounding box center [162, 195] width 212 height 19
click at [87, 195] on div at bounding box center [85, 195] width 15 height 18
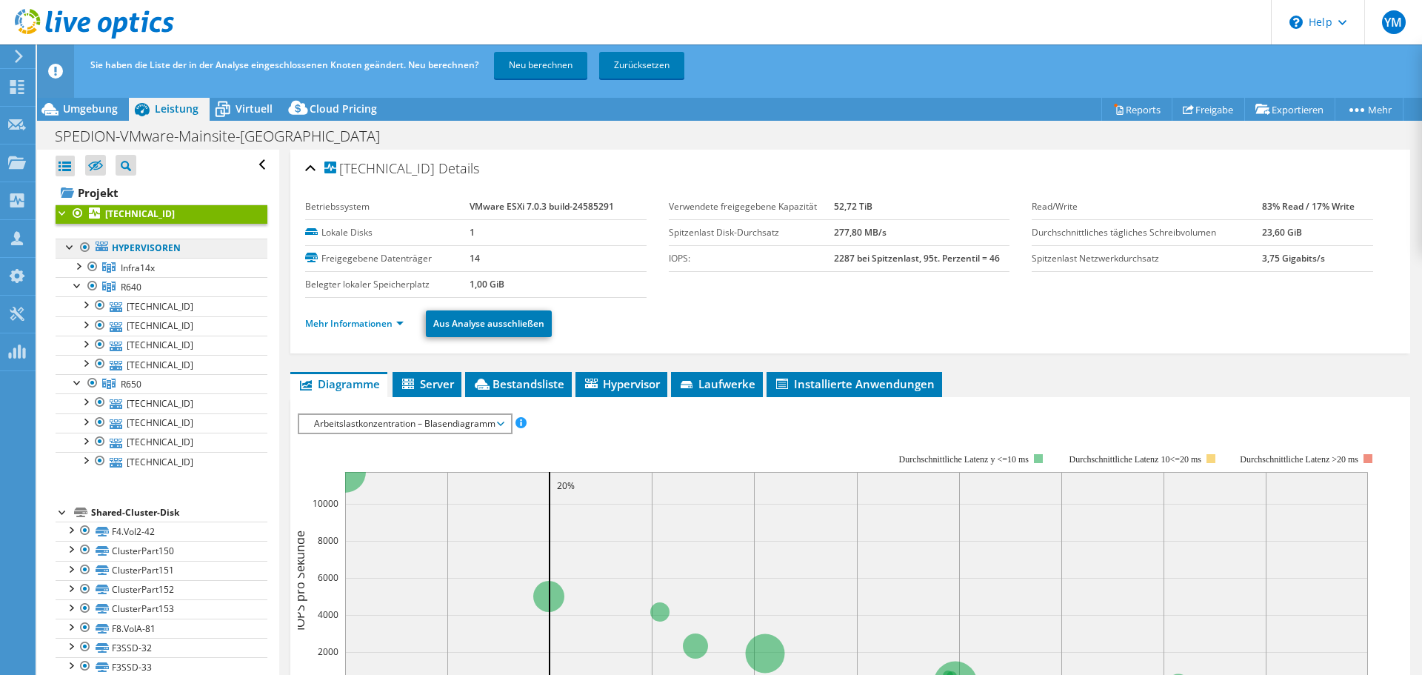
click at [154, 247] on link "Hypervisoren" at bounding box center [162, 247] width 212 height 19
click at [70, 293] on link "R640" at bounding box center [162, 286] width 212 height 19
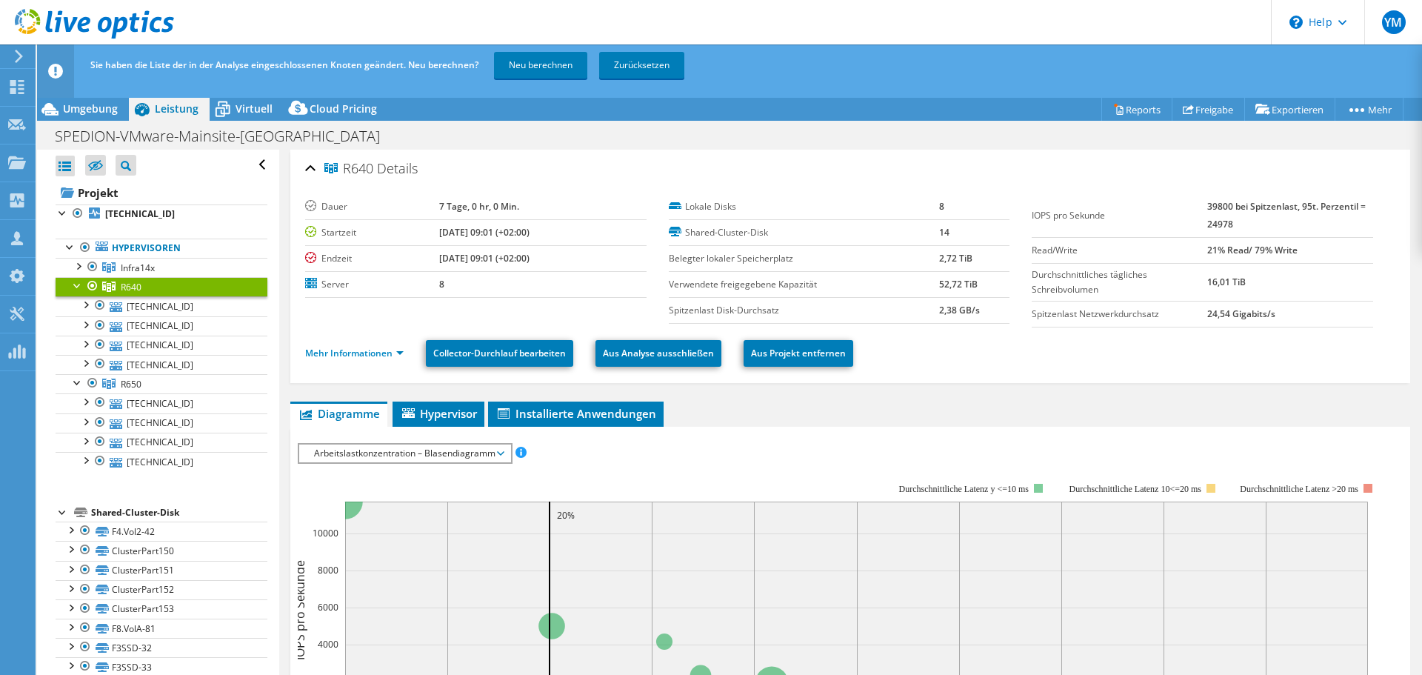
click at [80, 285] on div at bounding box center [77, 284] width 15 height 15
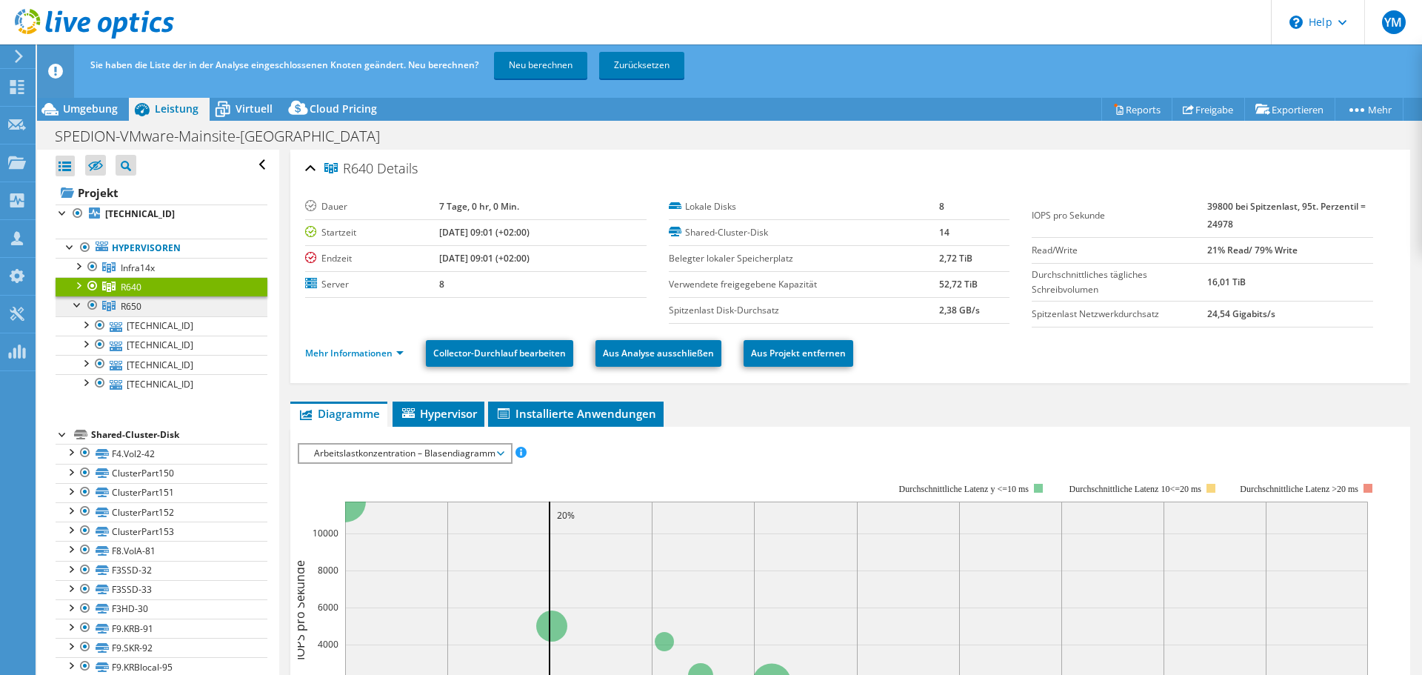
click at [137, 307] on span "R650" at bounding box center [131, 306] width 21 height 13
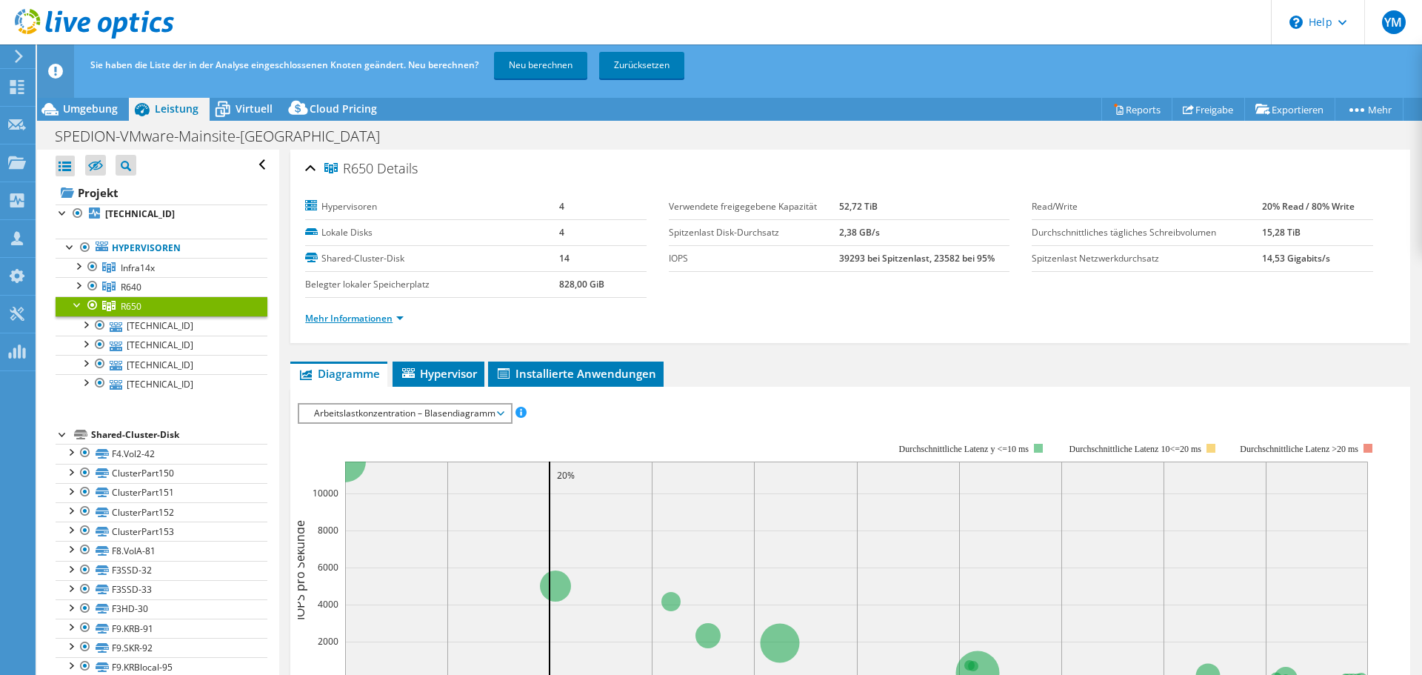
click at [372, 313] on link "Mehr Informationen" at bounding box center [354, 318] width 98 height 13
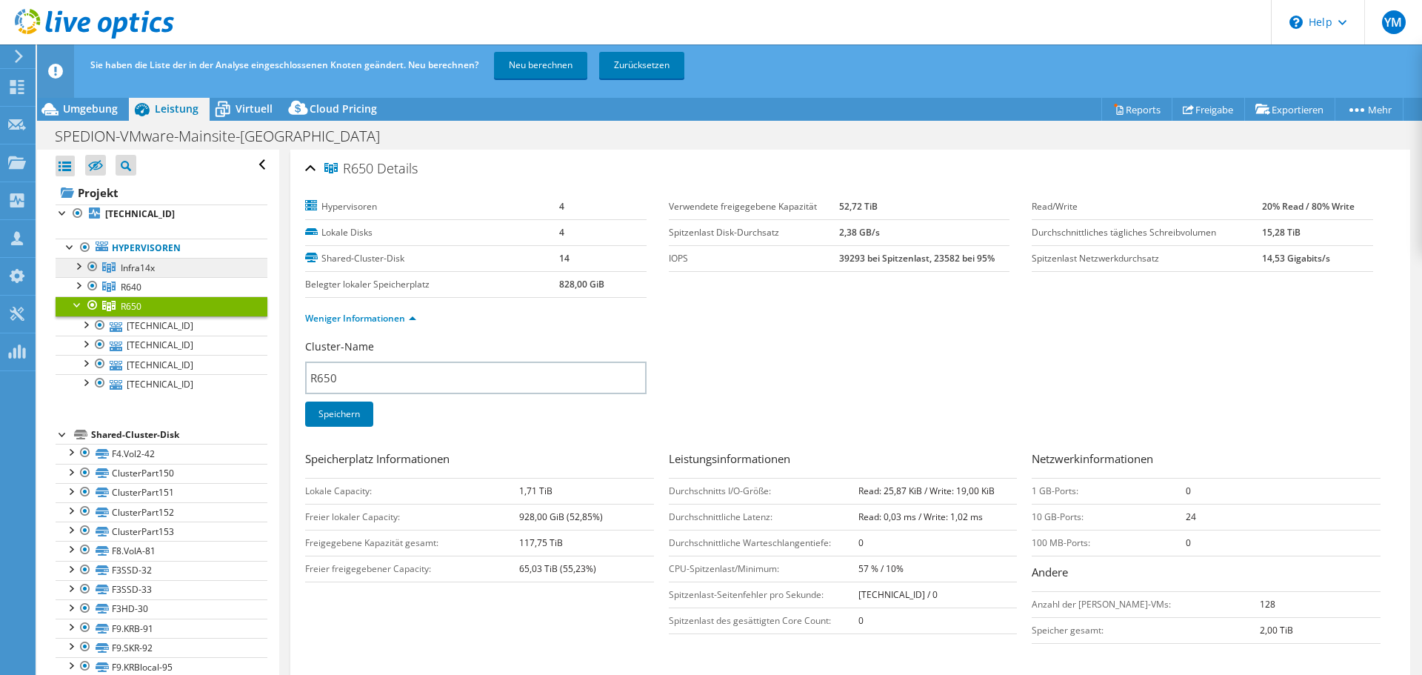
click at [164, 275] on link "Infra14x" at bounding box center [162, 267] width 212 height 19
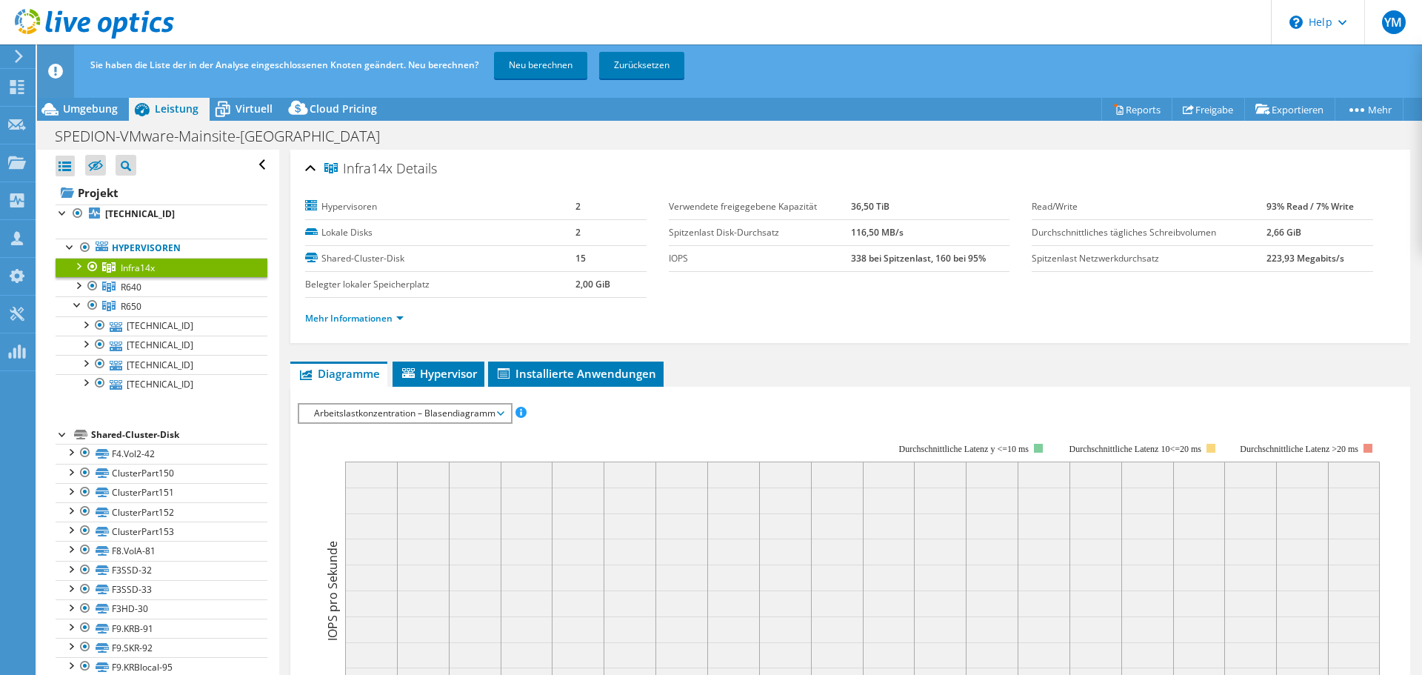
click at [357, 311] on li "Mehr Informationen" at bounding box center [358, 318] width 107 height 16
click at [371, 321] on link "Mehr Informationen" at bounding box center [354, 318] width 98 height 13
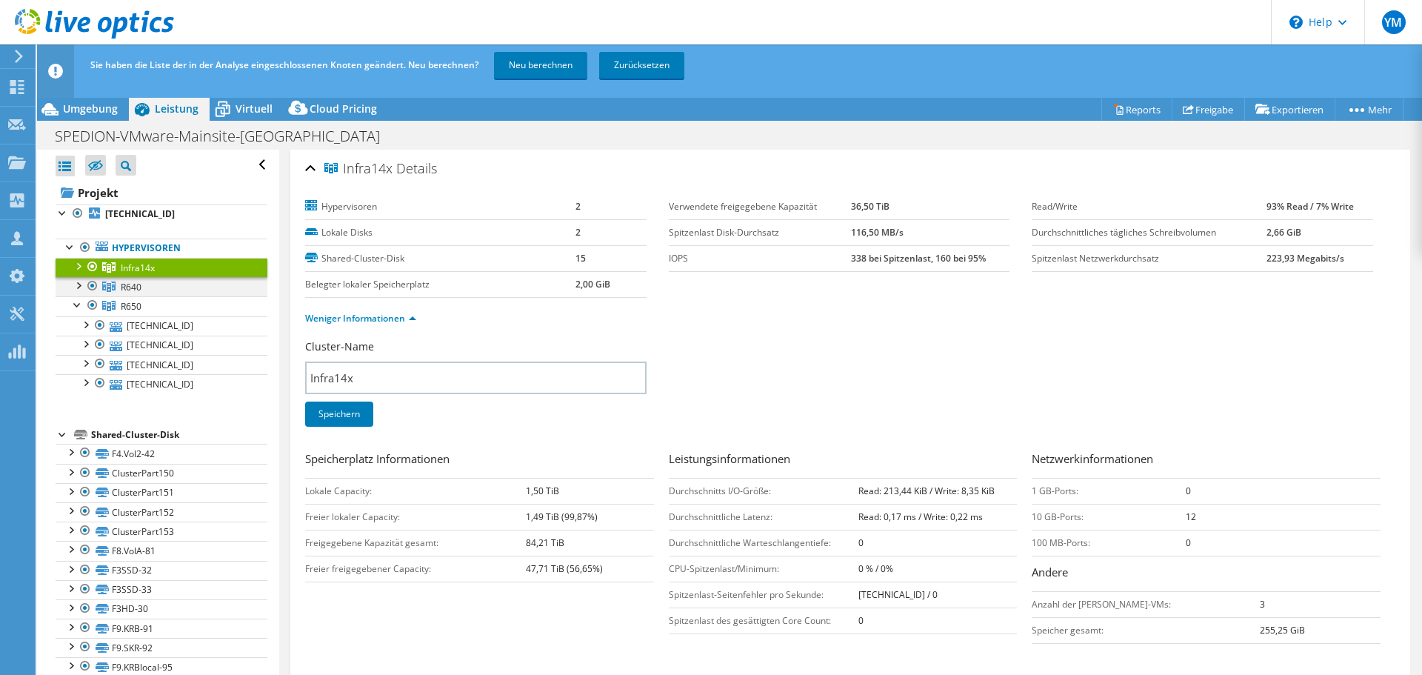
click at [78, 287] on div at bounding box center [77, 284] width 15 height 15
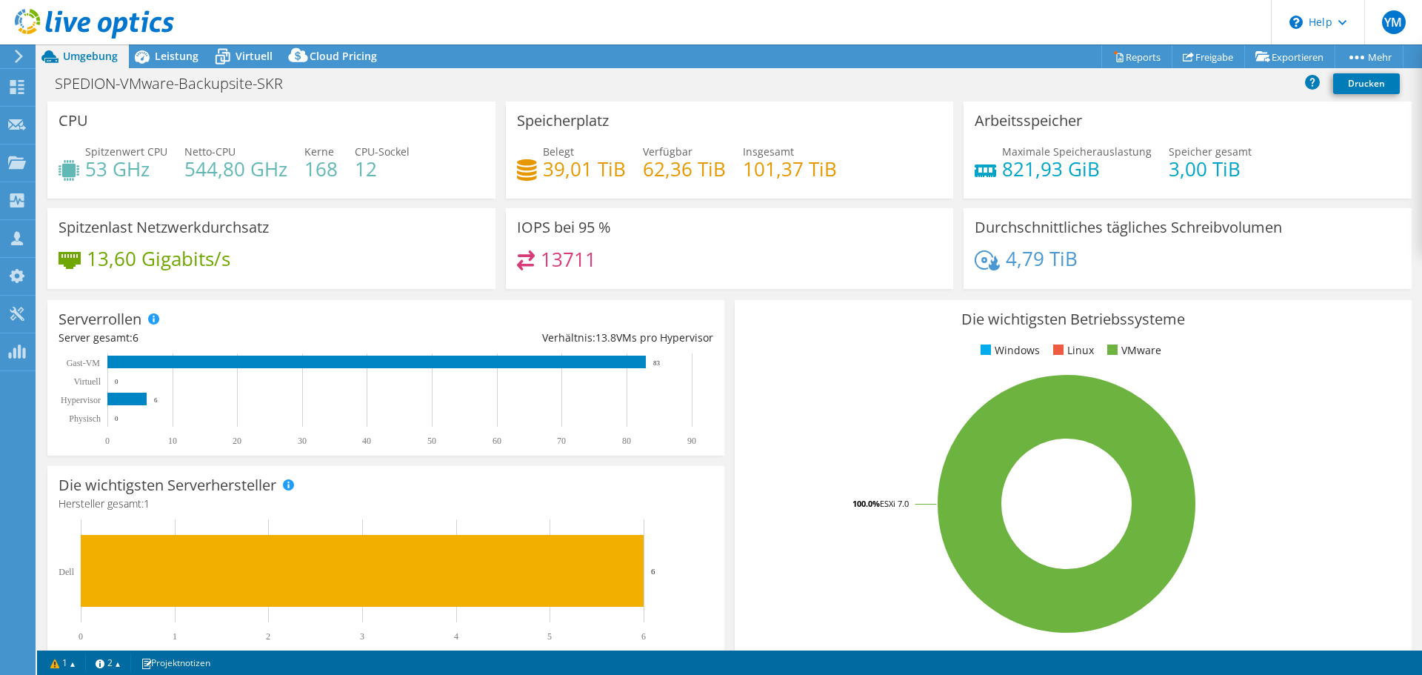
select select "USD"
